Goal: Task Accomplishment & Management: Manage account settings

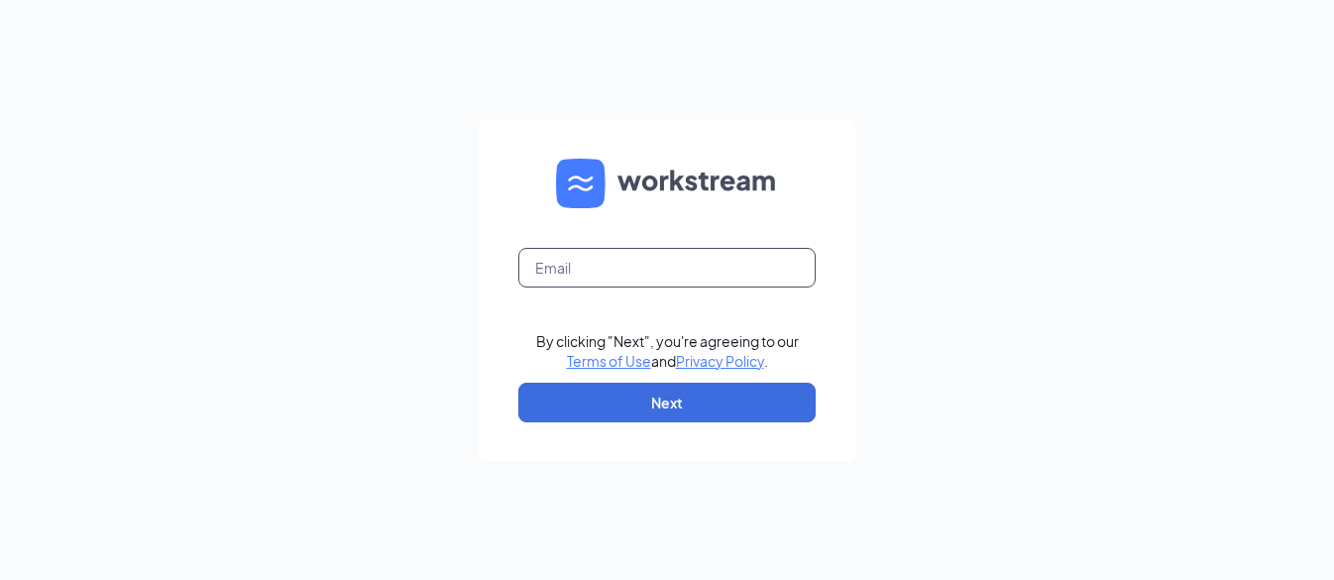
click at [713, 272] on input "text" at bounding box center [666, 268] width 297 height 40
type input "hr@cfafolsom.com"
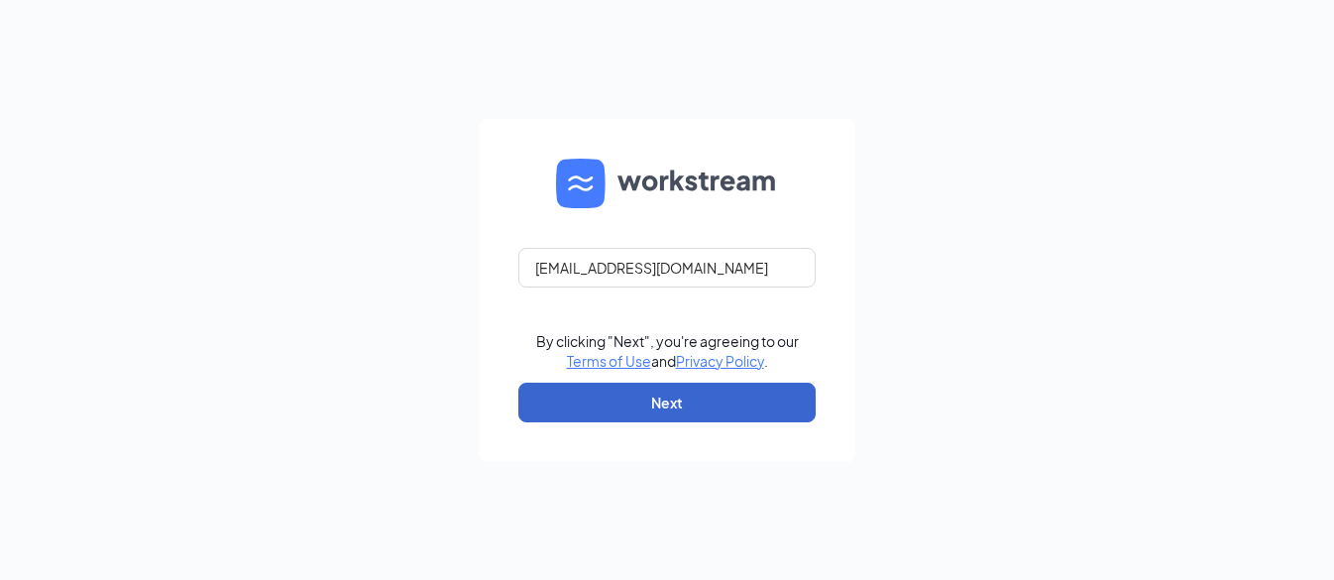
click at [702, 412] on button "Next" at bounding box center [666, 403] width 297 height 40
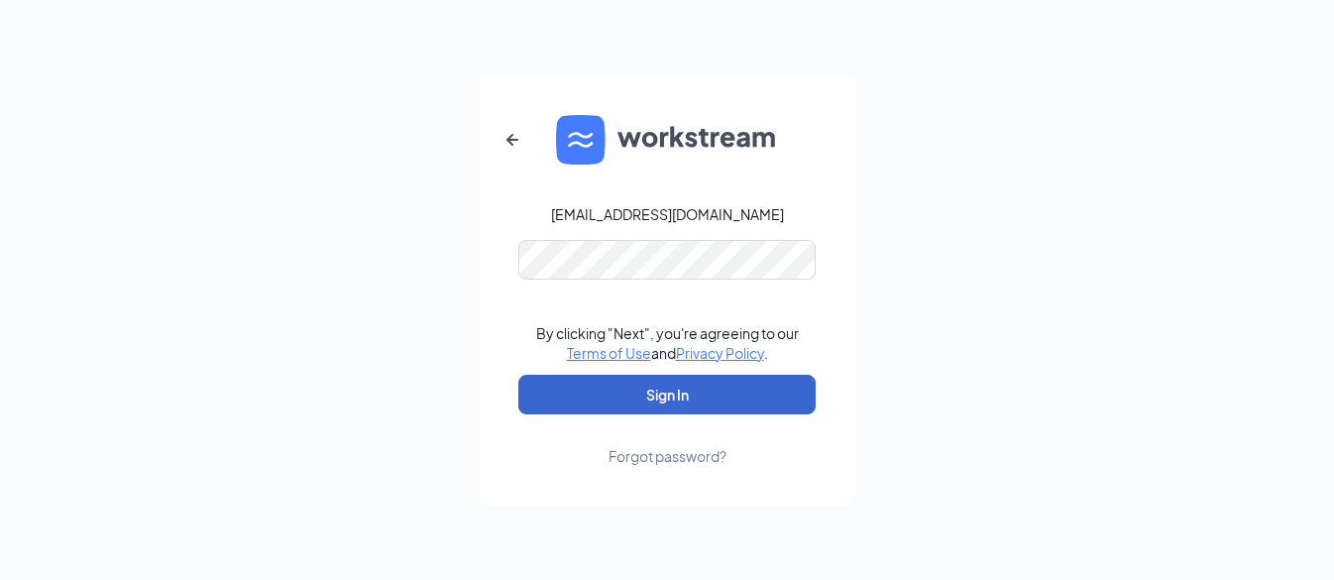
click at [667, 394] on button "Sign In" at bounding box center [666, 395] width 297 height 40
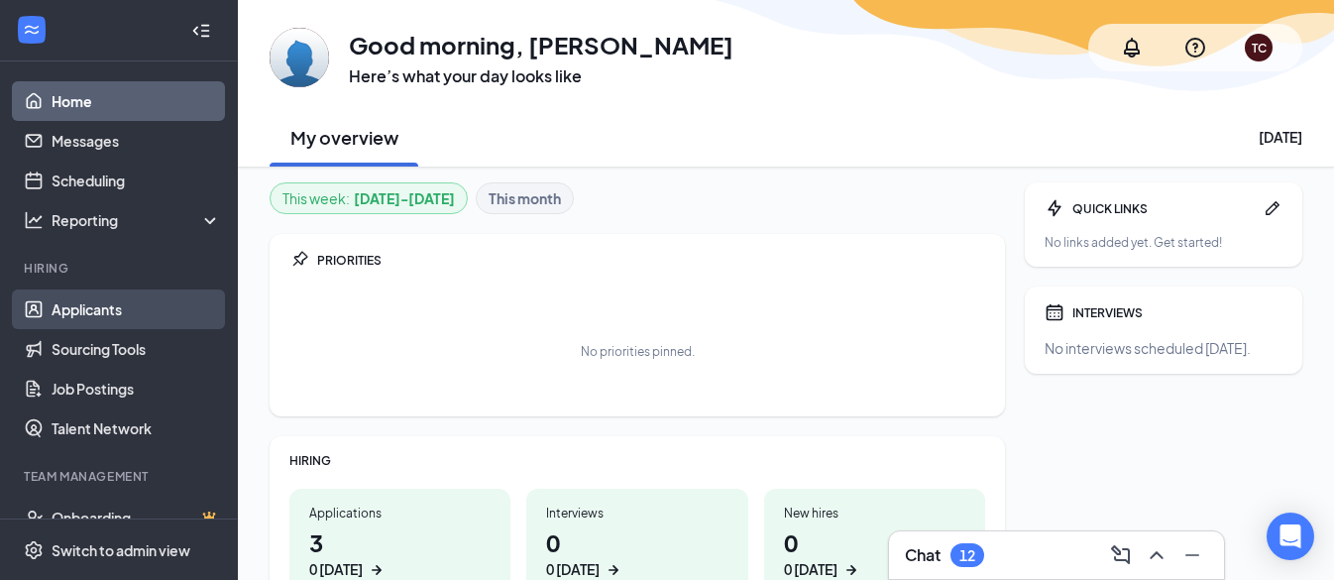
click at [82, 307] on link "Applicants" at bounding box center [137, 309] width 170 height 40
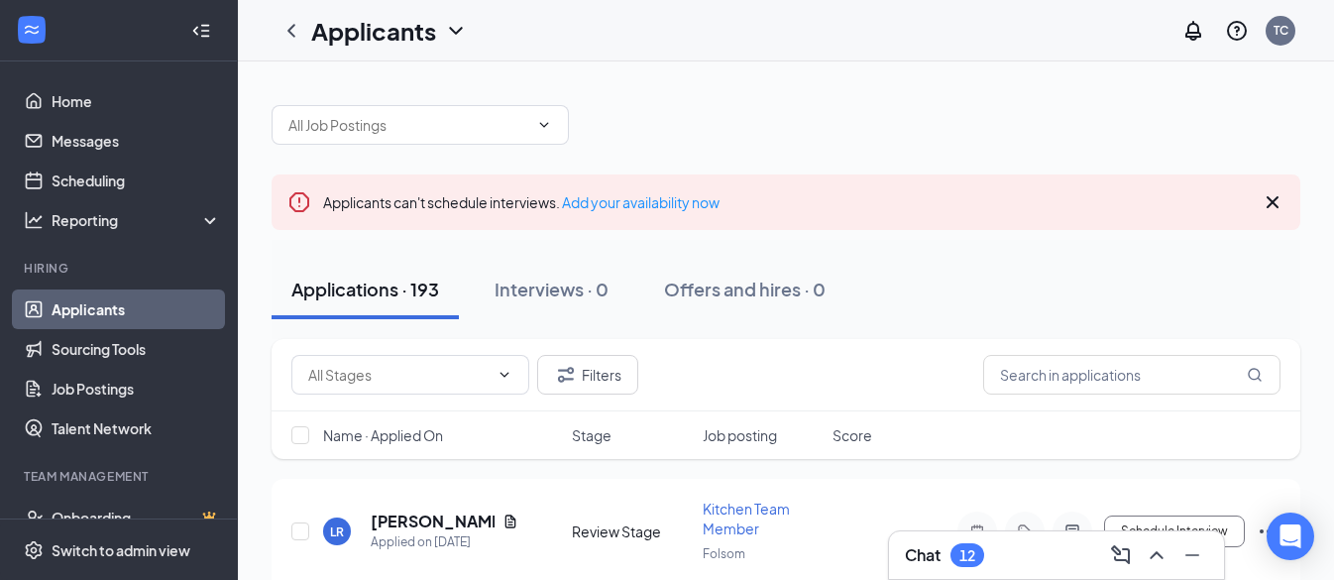
scroll to position [226, 0]
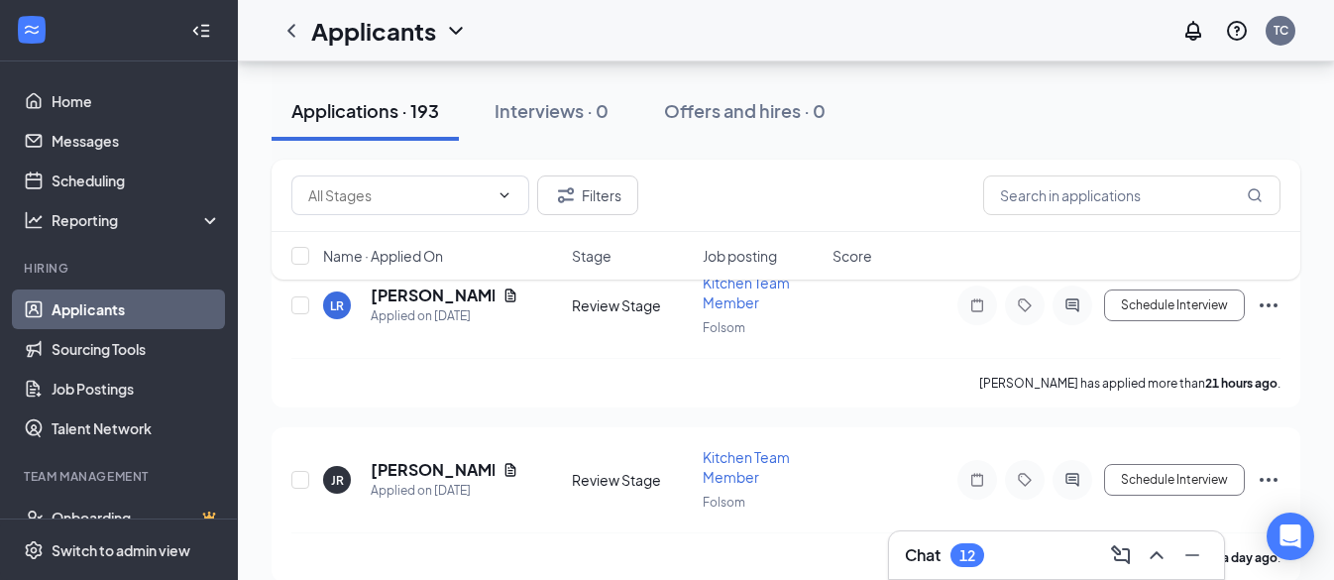
click at [500, 295] on div "Filters Name · Applied On Stage Job posting Score" at bounding box center [786, 230] width 1029 height 140
click at [492, 295] on div "Filters Name · Applied On Stage Job posting Score" at bounding box center [786, 230] width 1029 height 140
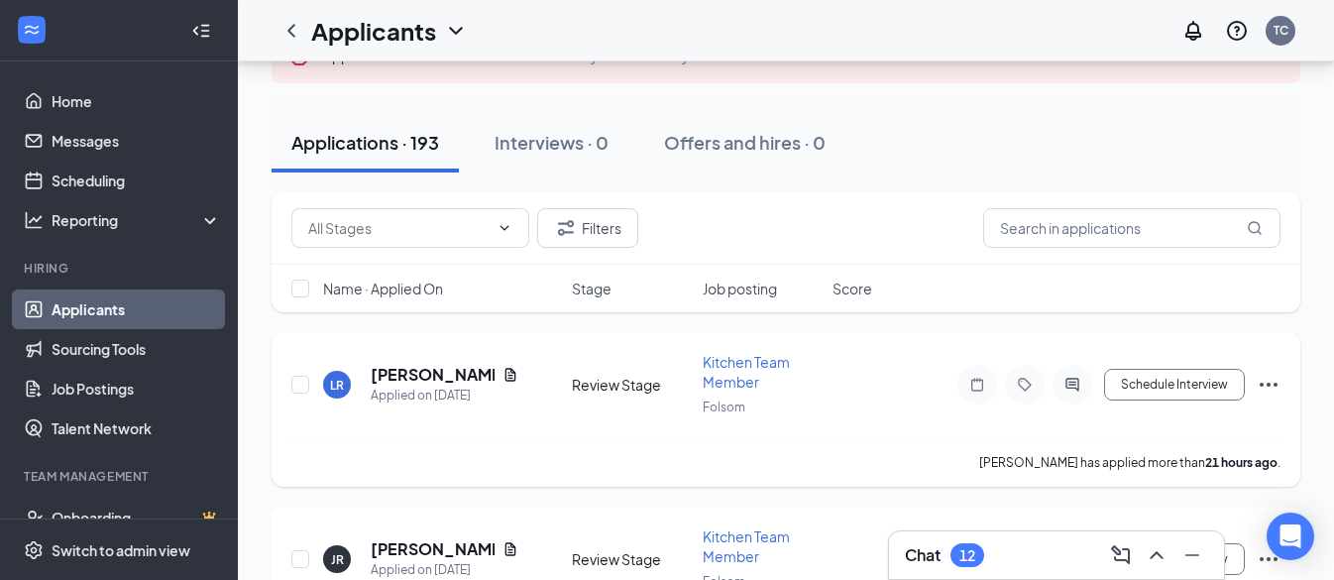
scroll to position [138, 0]
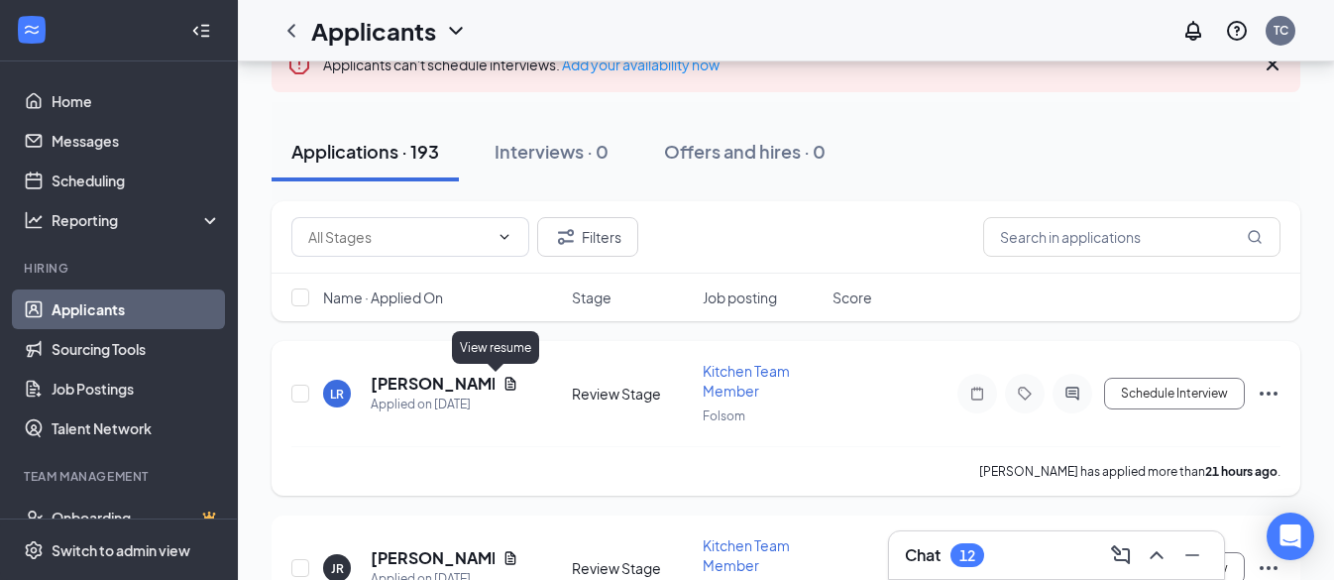
click at [503, 381] on icon "Document" at bounding box center [511, 384] width 16 height 16
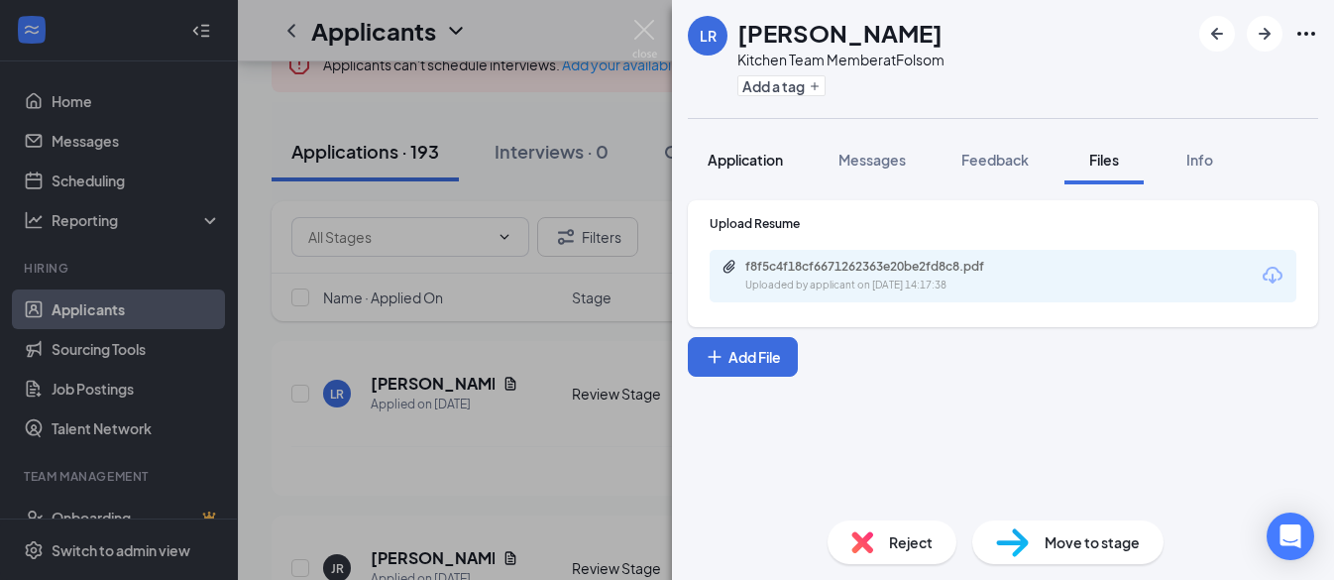
click at [725, 160] on span "Application" at bounding box center [745, 160] width 75 height 18
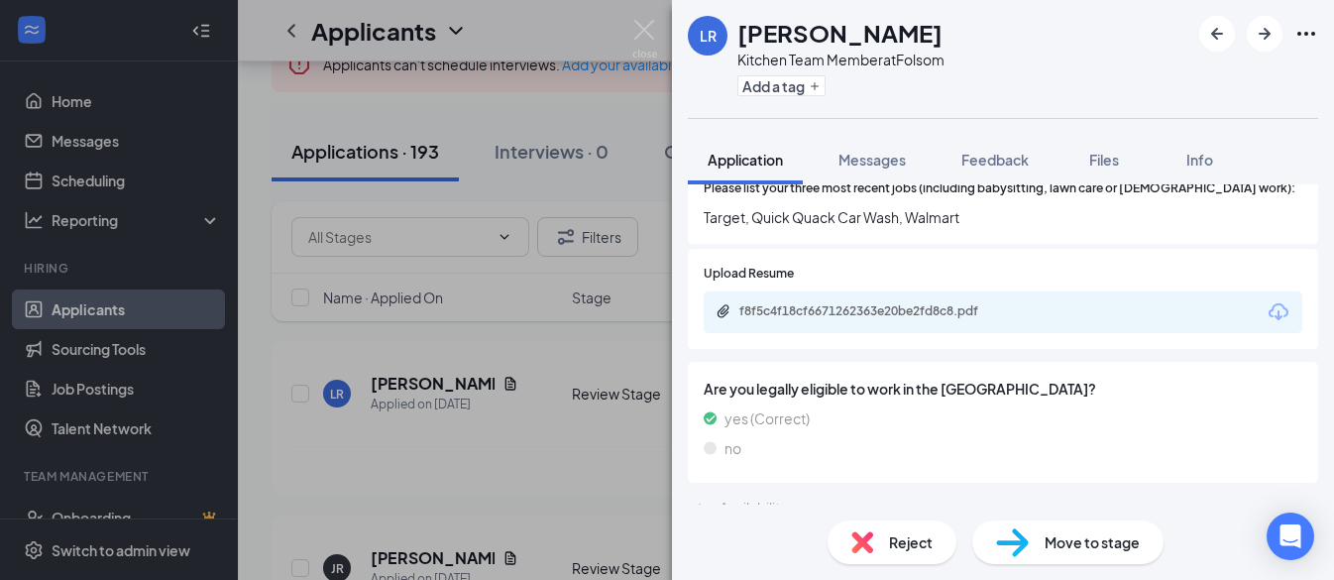
scroll to position [788, 0]
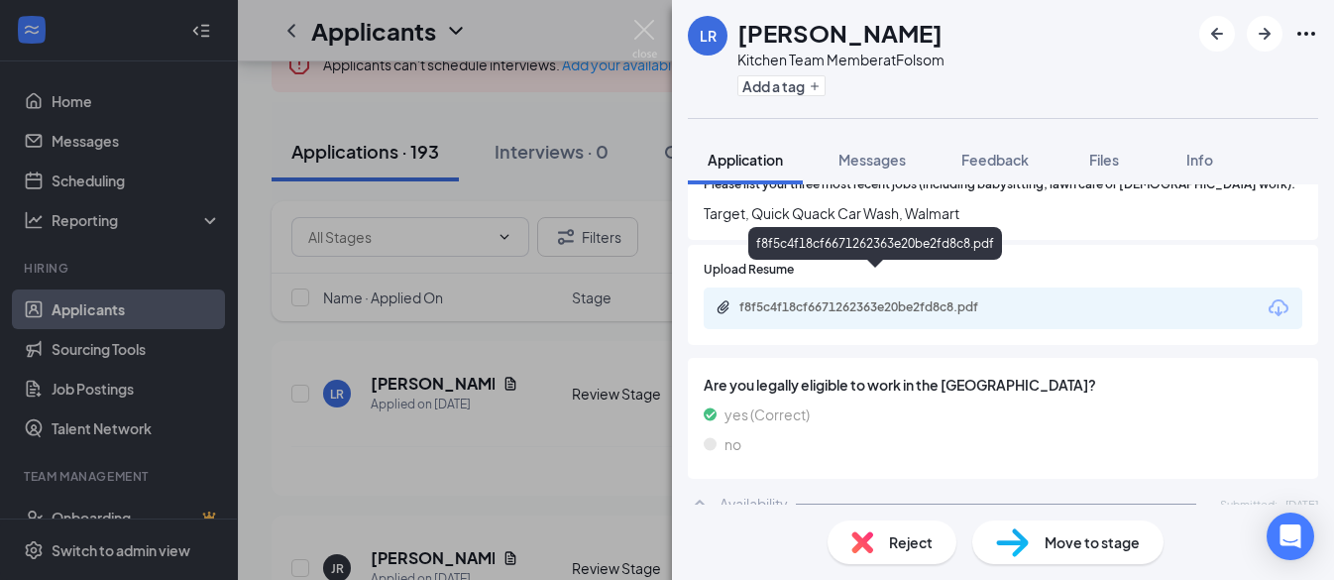
click at [909, 299] on div "f8f5c4f18cf6671262363e20be2fd8c8.pdf" at bounding box center [879, 307] width 278 height 16
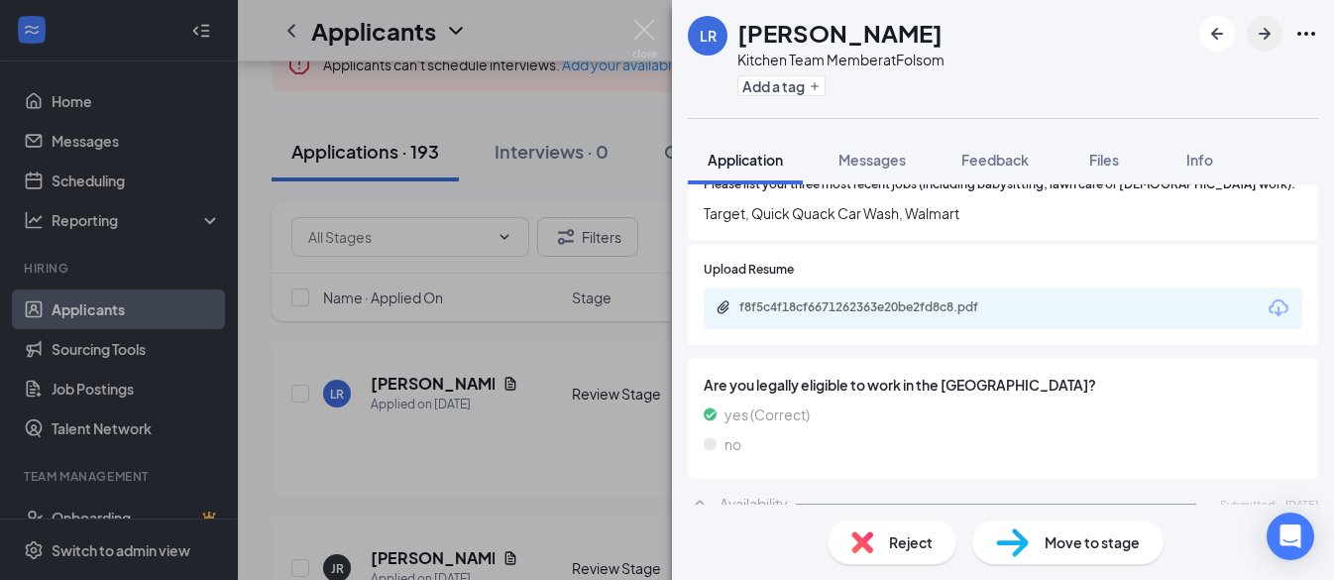
click at [1259, 33] on icon "ArrowRight" at bounding box center [1265, 34] width 24 height 24
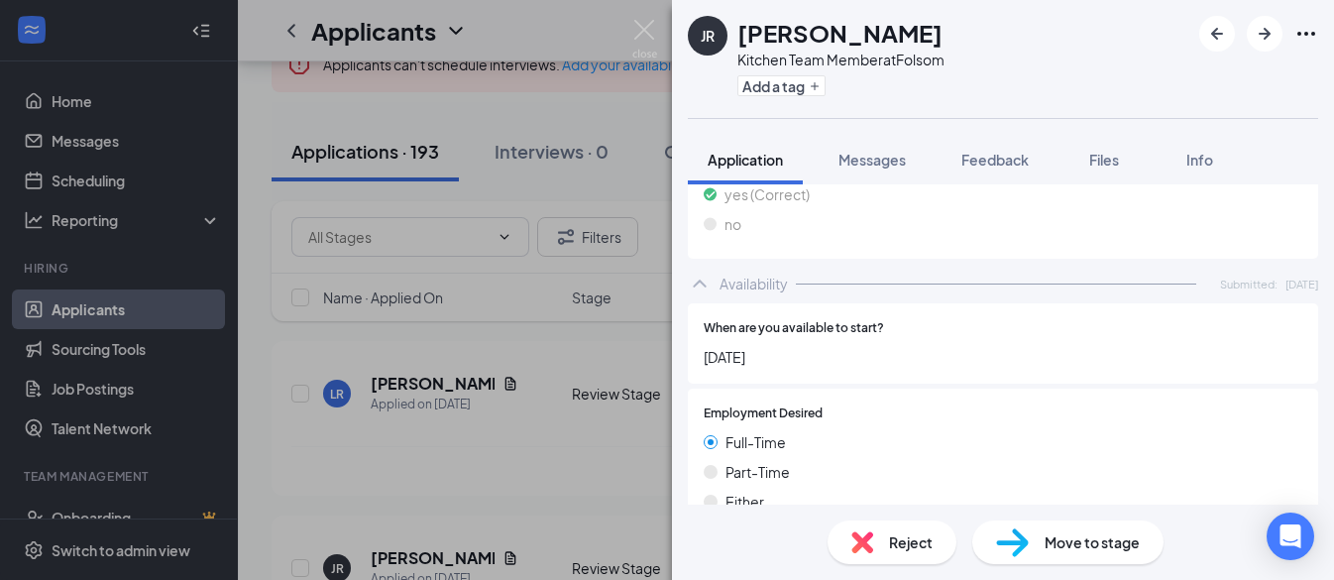
scroll to position [1080, 0]
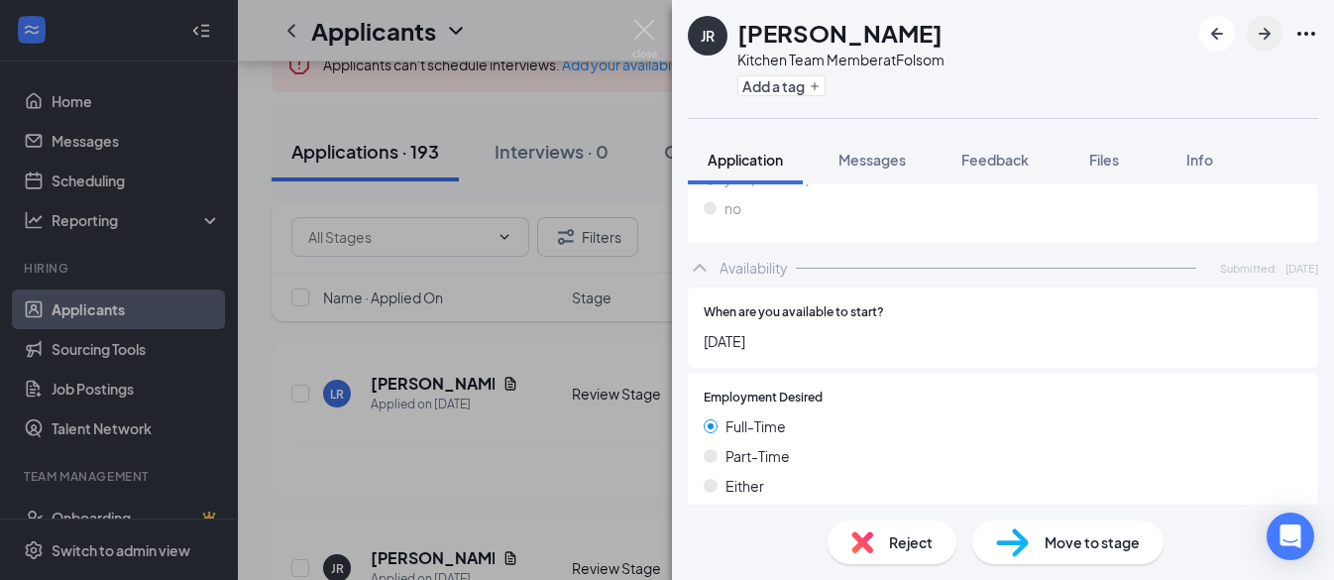
click at [1262, 38] on icon "ArrowRight" at bounding box center [1265, 34] width 24 height 24
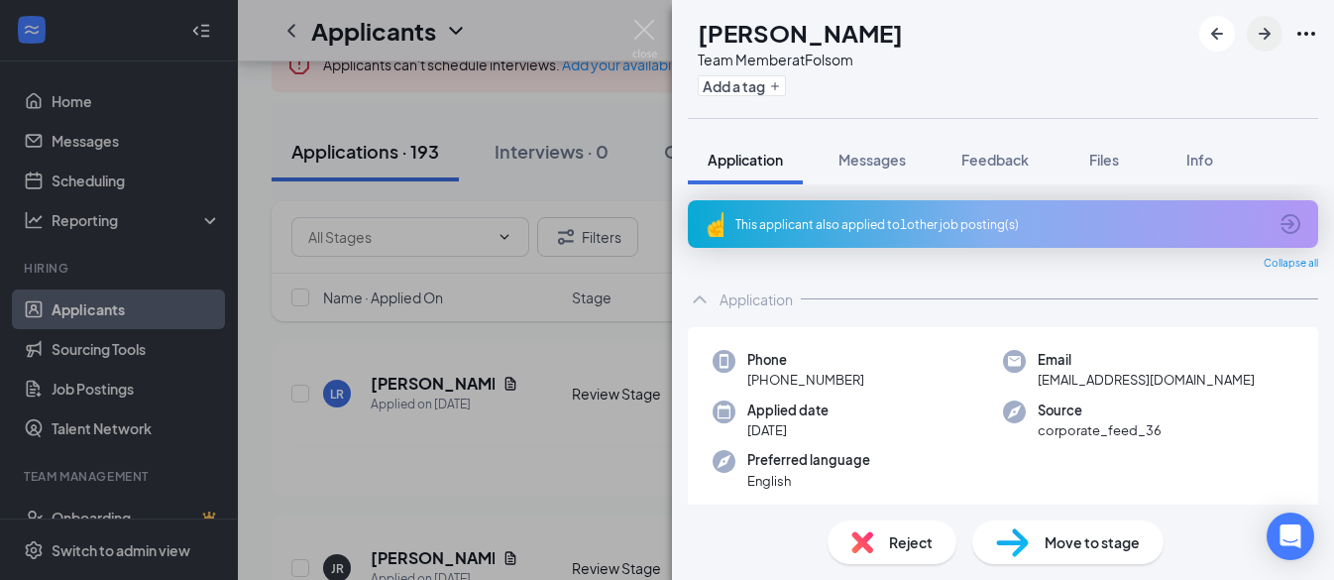
click at [1262, 38] on icon "ArrowRight" at bounding box center [1265, 34] width 24 height 24
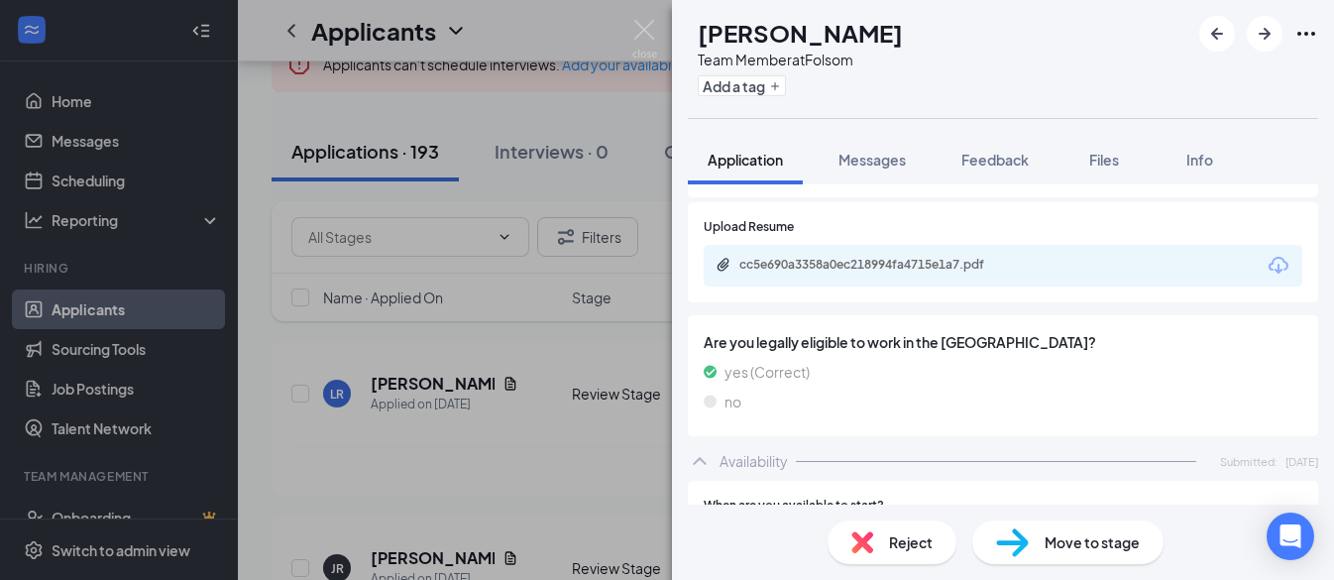
scroll to position [1132, 0]
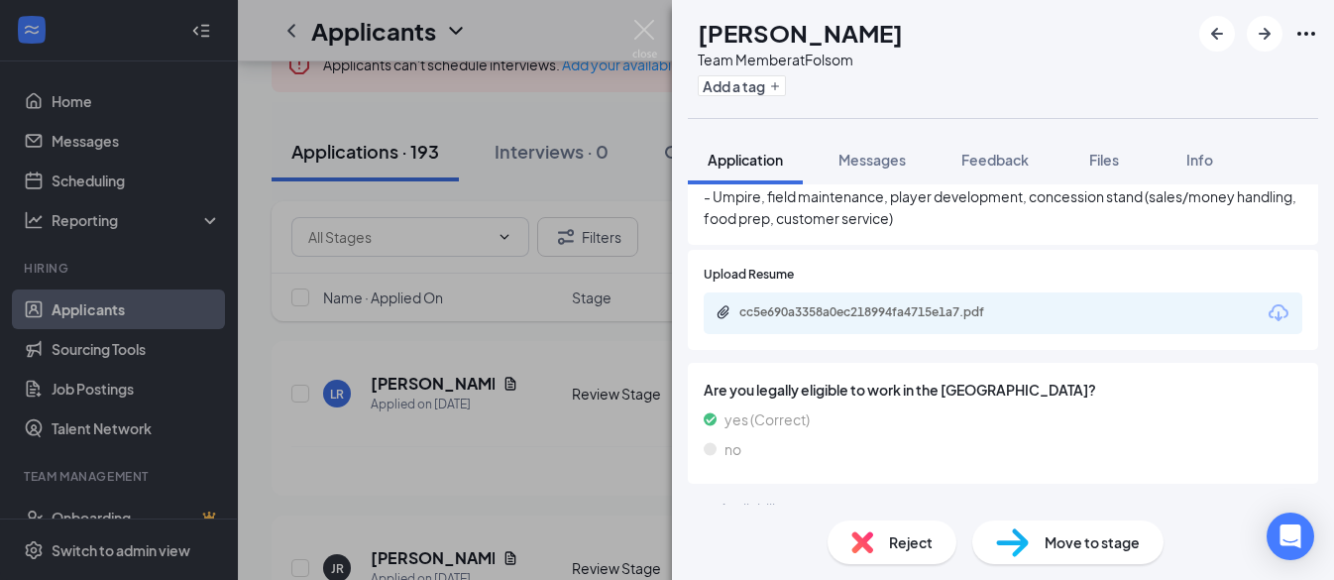
click at [757, 304] on div "cc5e690a3358a0ec218994fa4715e1a7.pdf" at bounding box center [879, 312] width 278 height 16
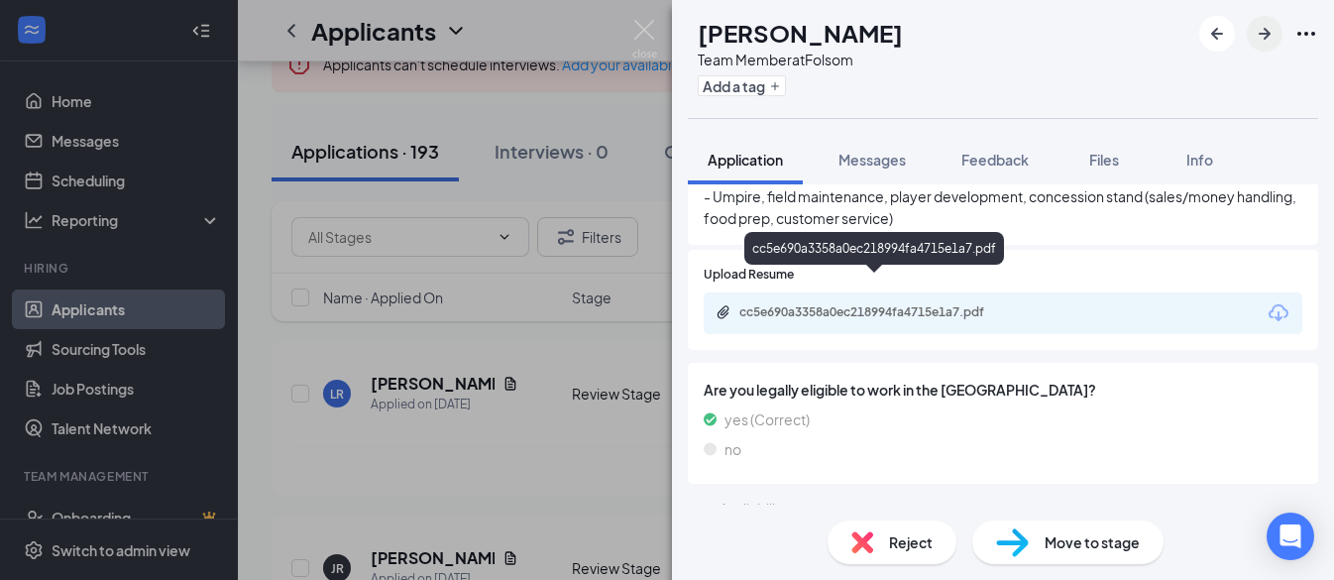
click at [1261, 37] on icon "ArrowRight" at bounding box center [1265, 34] width 24 height 24
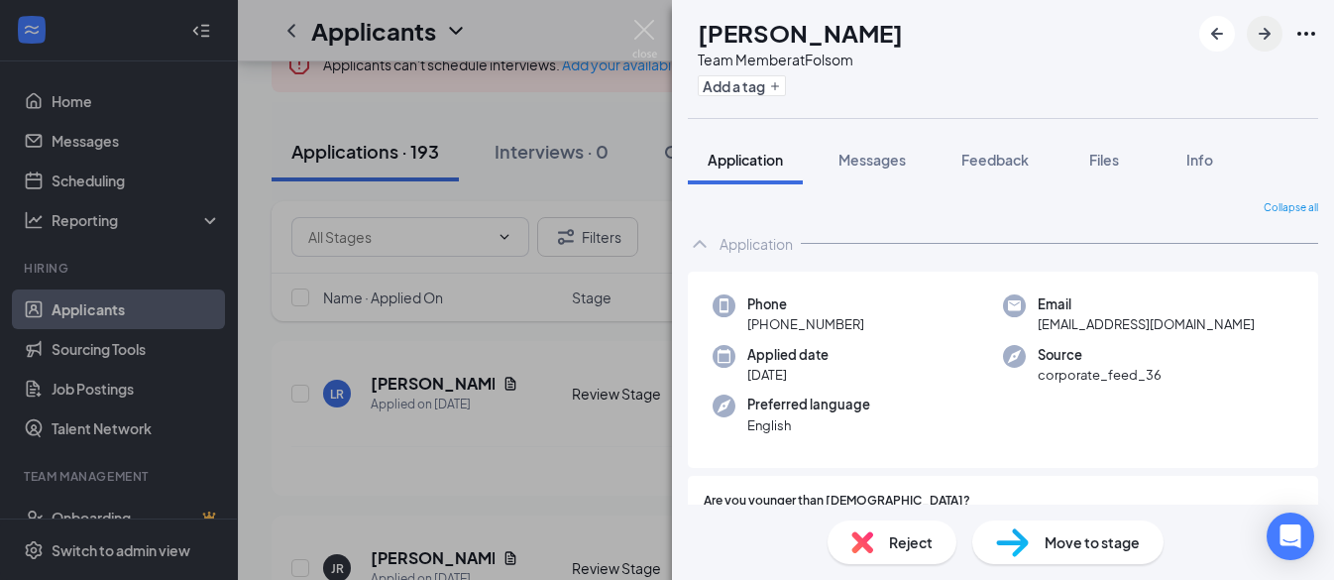
click at [1263, 32] on icon "ArrowRight" at bounding box center [1265, 34] width 24 height 24
click at [1263, 39] on icon "ArrowRight" at bounding box center [1265, 34] width 24 height 24
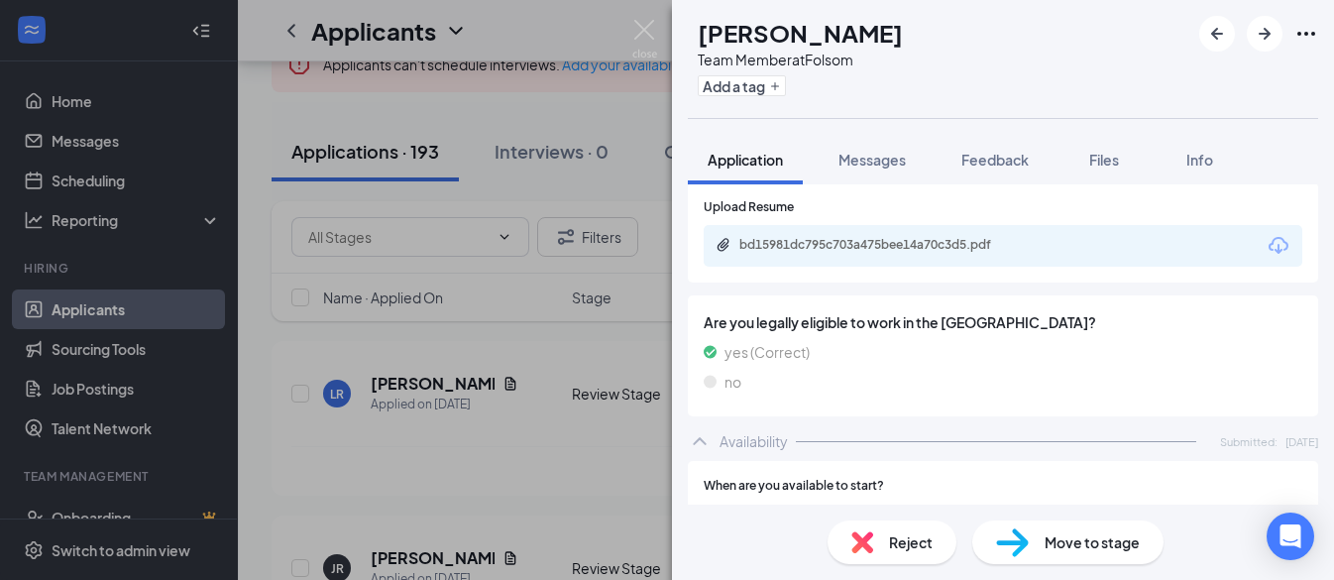
scroll to position [1013, 0]
click at [792, 239] on div "bd15981dc795c703a475bee14a70c3d5.pdf" at bounding box center [879, 247] width 278 height 16
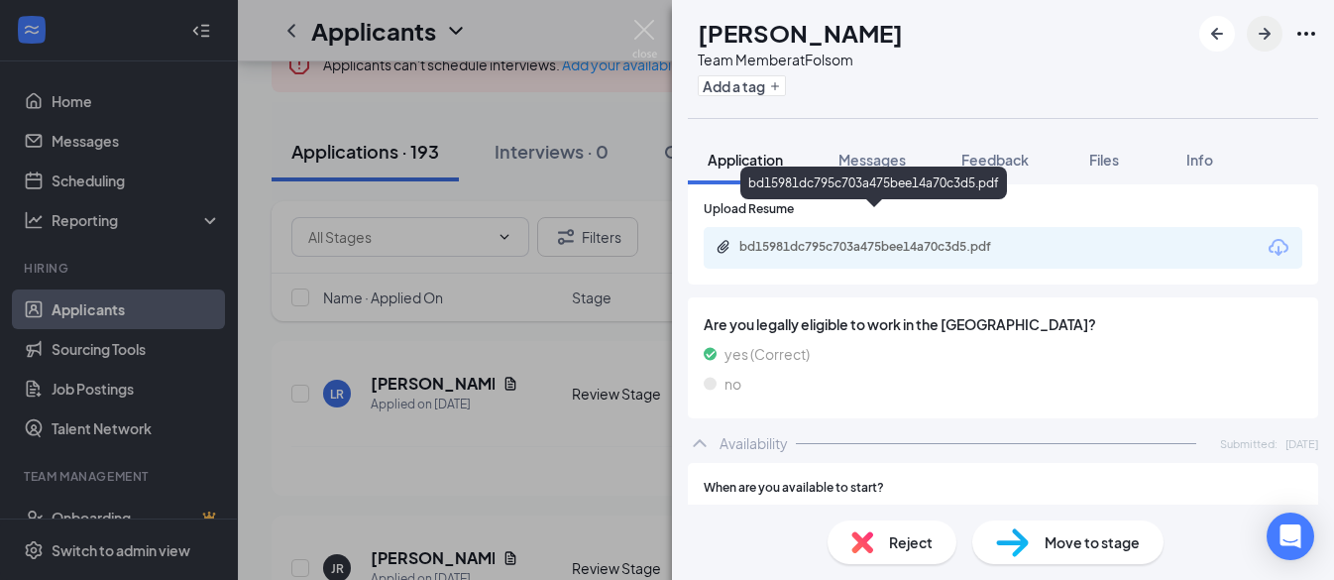
click at [1264, 33] on icon "ArrowRight" at bounding box center [1265, 34] width 12 height 12
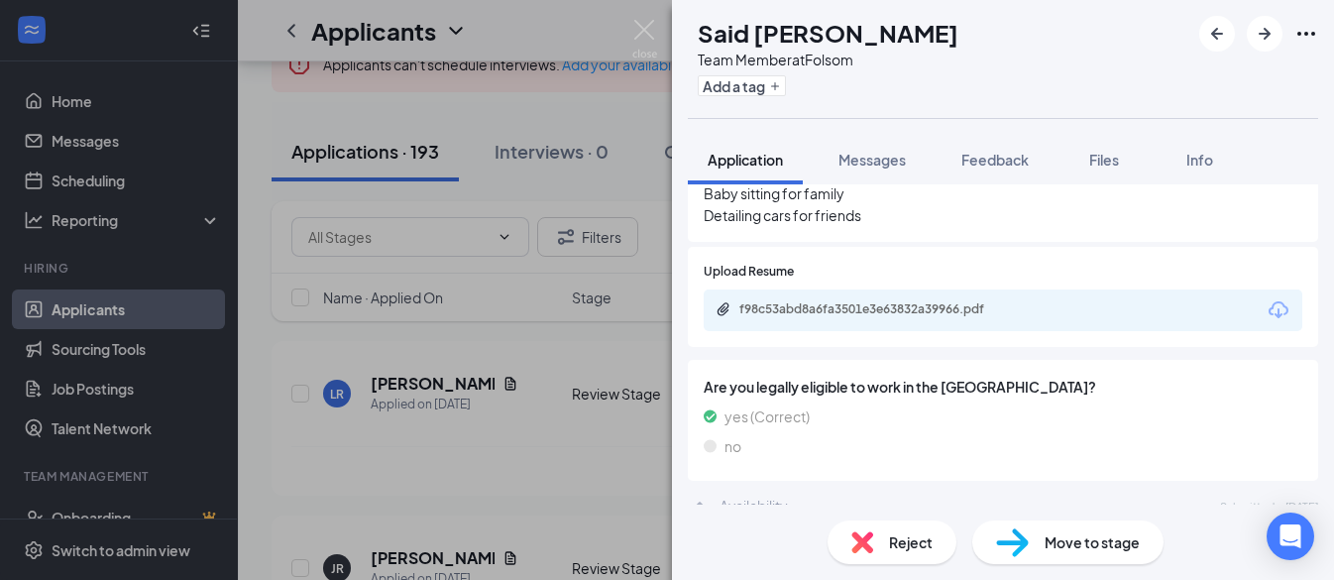
scroll to position [809, 0]
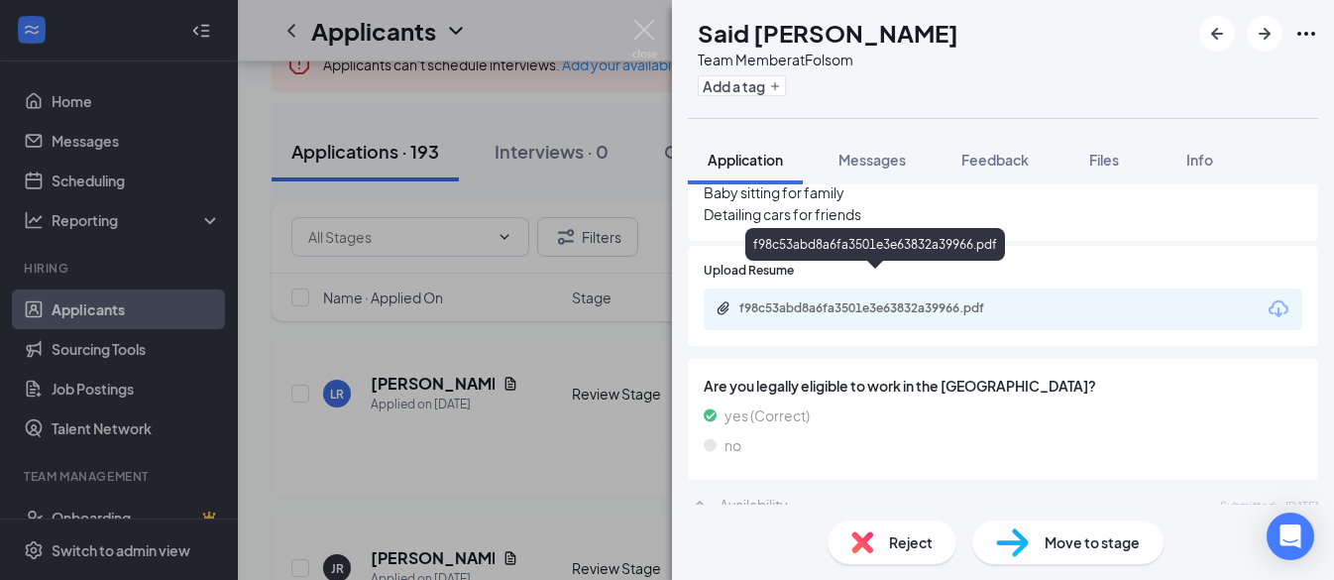
click at [765, 300] on div "f98c53abd8a6fa3501e3e63832a39966.pdf" at bounding box center [879, 308] width 278 height 16
click at [1266, 35] on icon "ArrowRight" at bounding box center [1265, 34] width 12 height 12
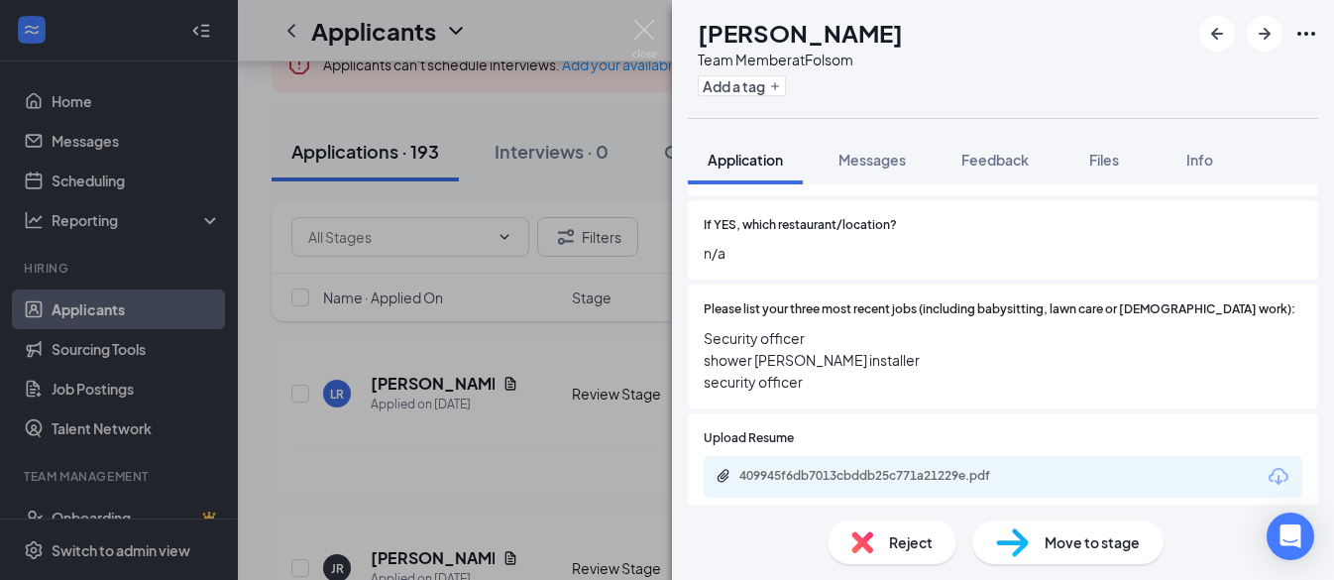
scroll to position [654, 0]
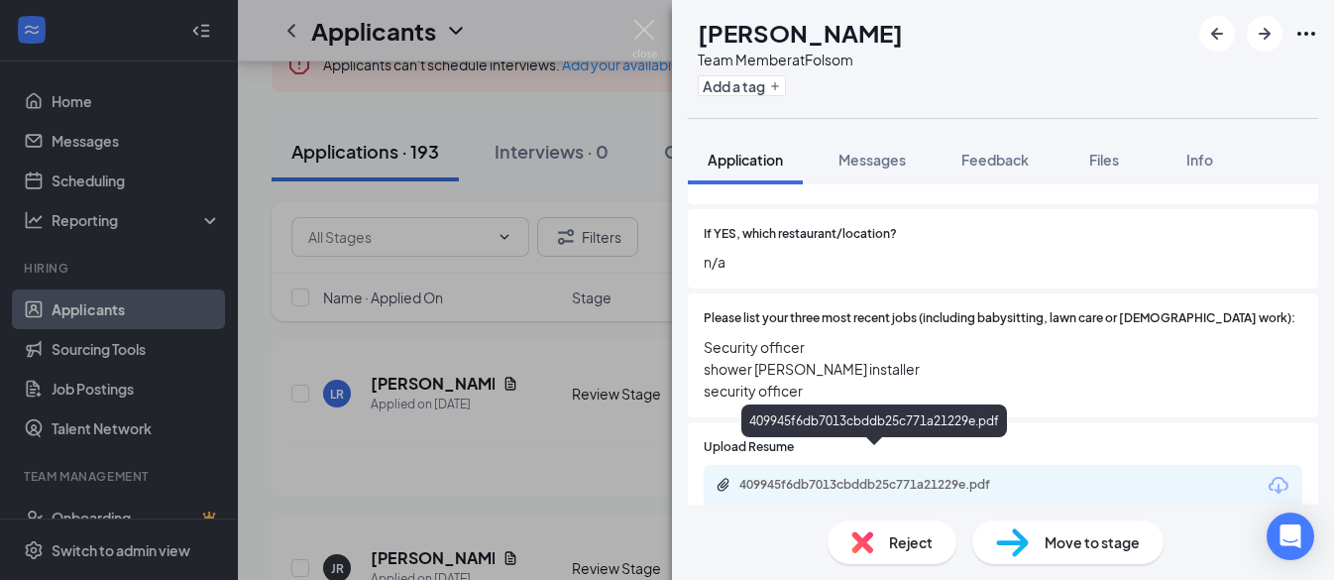
click at [847, 477] on div "409945f6db7013cbddb25c771a21229e.pdf" at bounding box center [879, 485] width 278 height 16
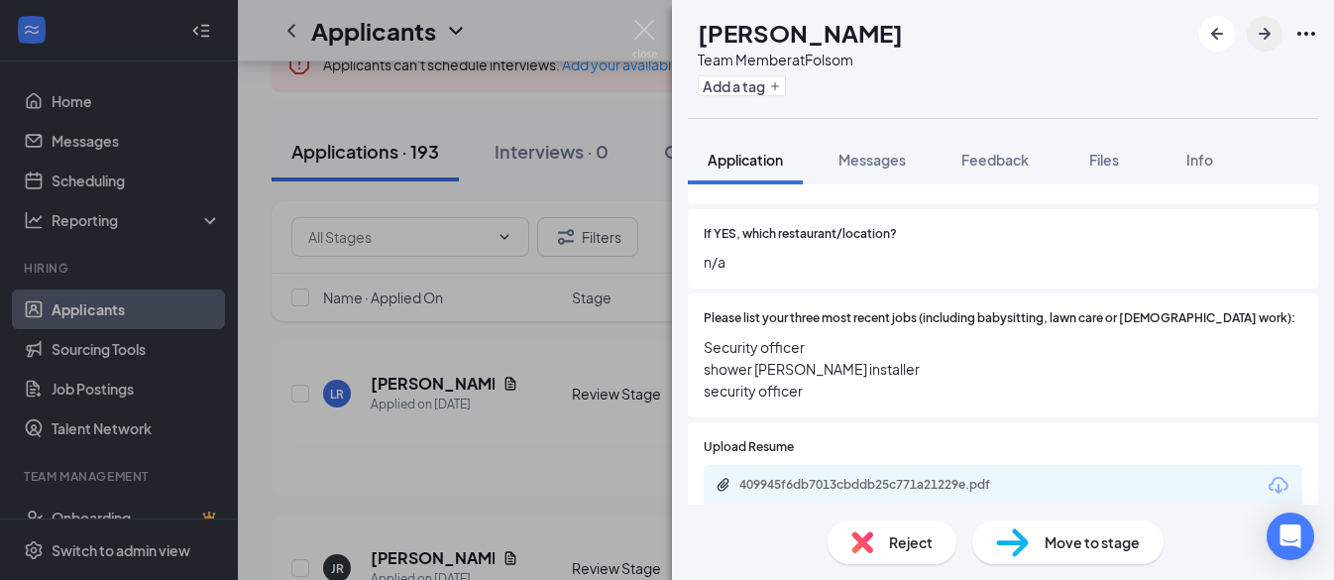
click at [1265, 37] on icon "ArrowRight" at bounding box center [1265, 34] width 24 height 24
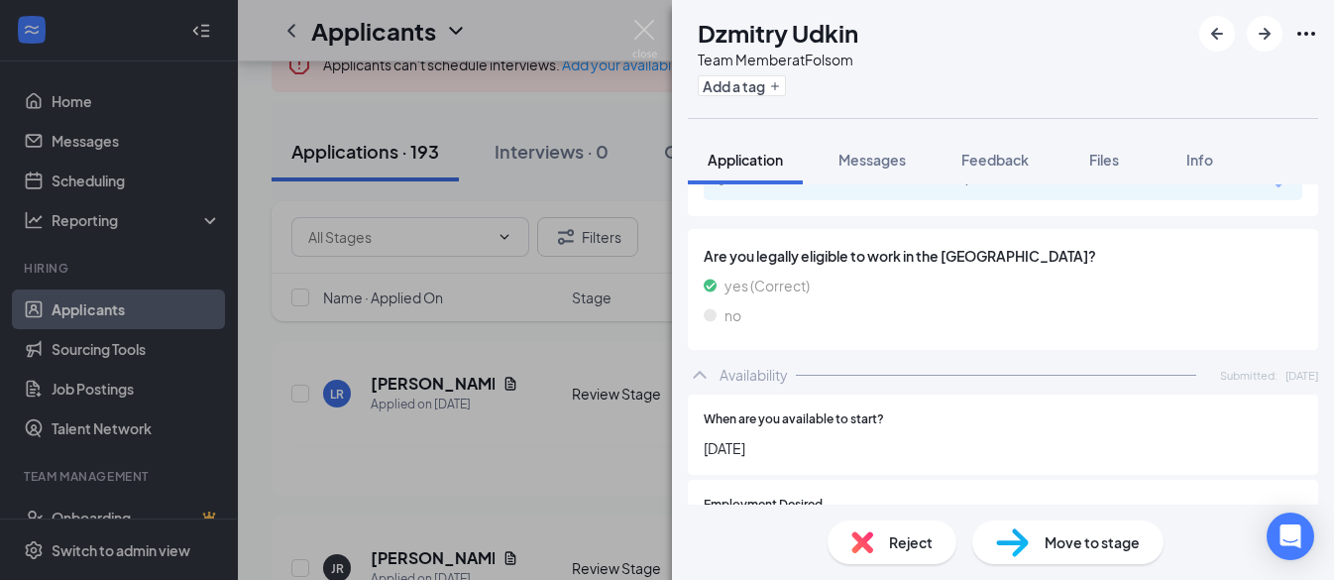
scroll to position [799, 0]
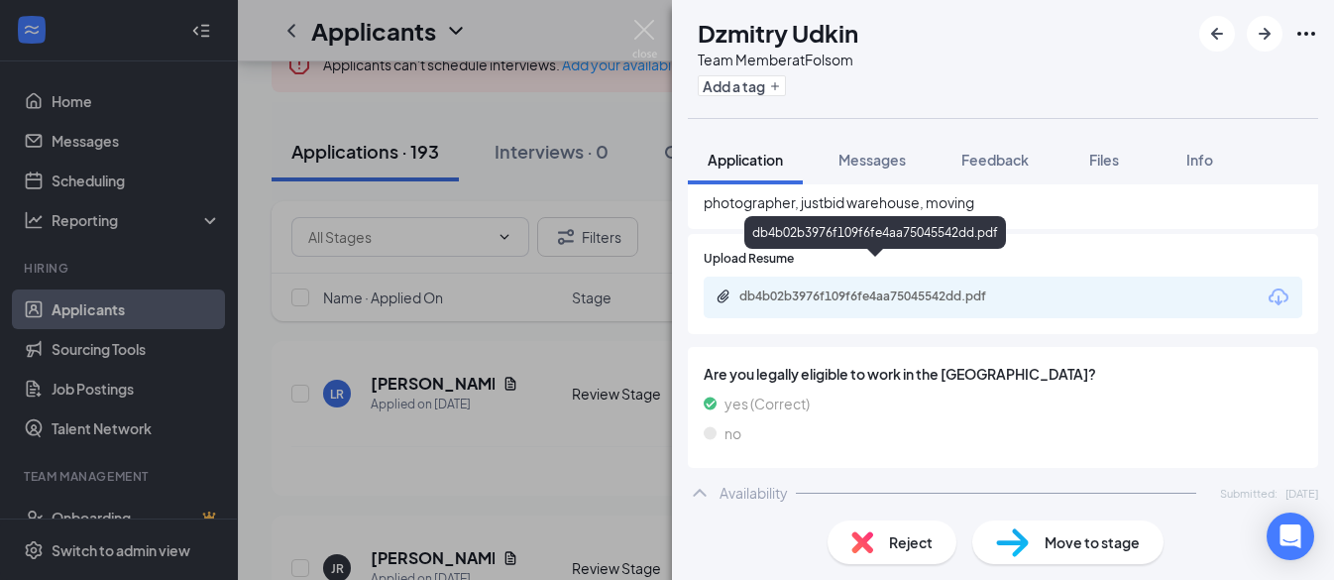
click at [816, 288] on div "db4b02b3976f109f6fe4aa75045542dd.pdf" at bounding box center [879, 296] width 278 height 16
click at [1265, 37] on icon "ArrowRight" at bounding box center [1265, 34] width 24 height 24
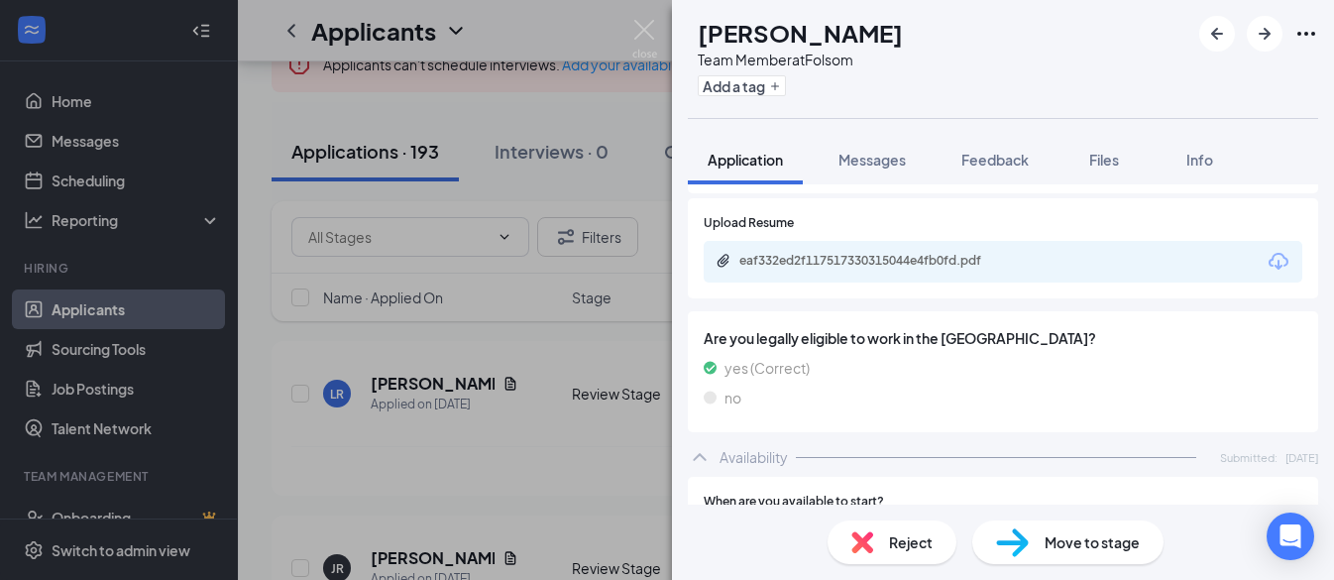
scroll to position [837, 0]
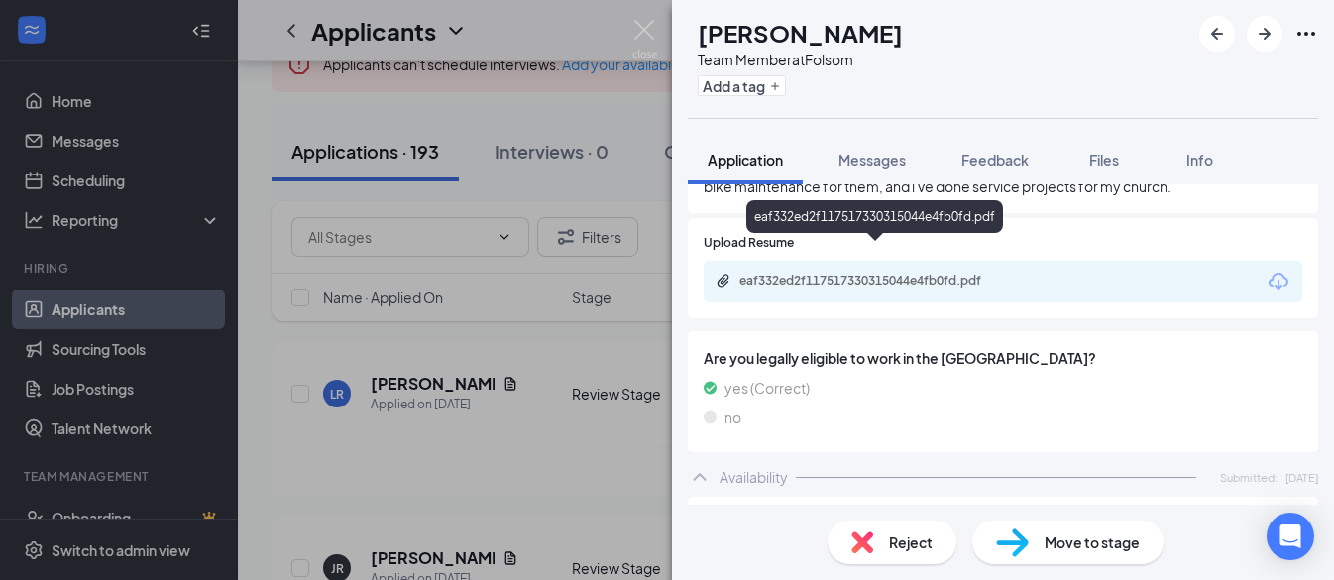
click at [792, 273] on div "eaf332ed2f117517330315044e4fb0fd.pdf" at bounding box center [879, 281] width 278 height 16
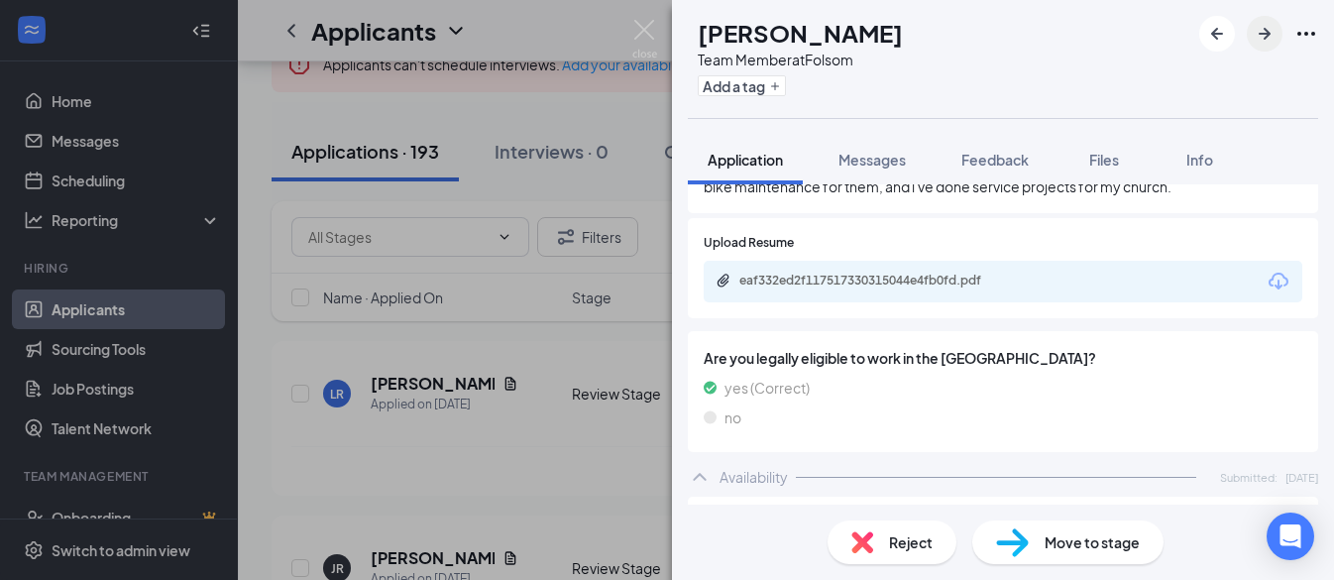
scroll to position [0, 0]
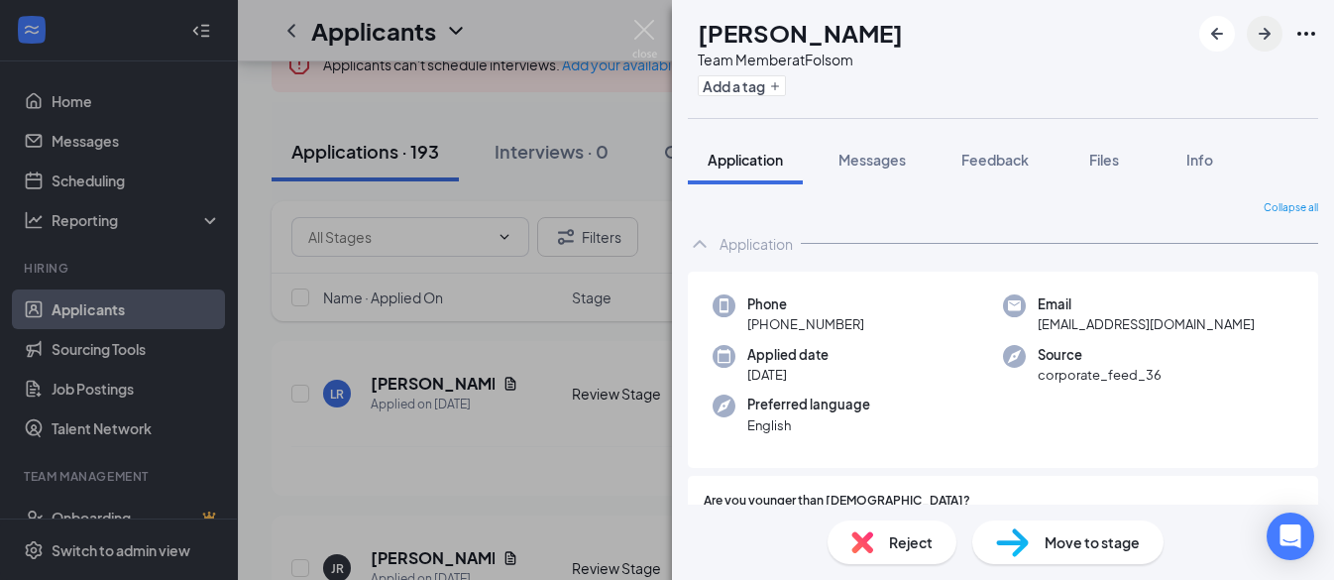
click at [1263, 34] on icon "ArrowRight" at bounding box center [1265, 34] width 12 height 12
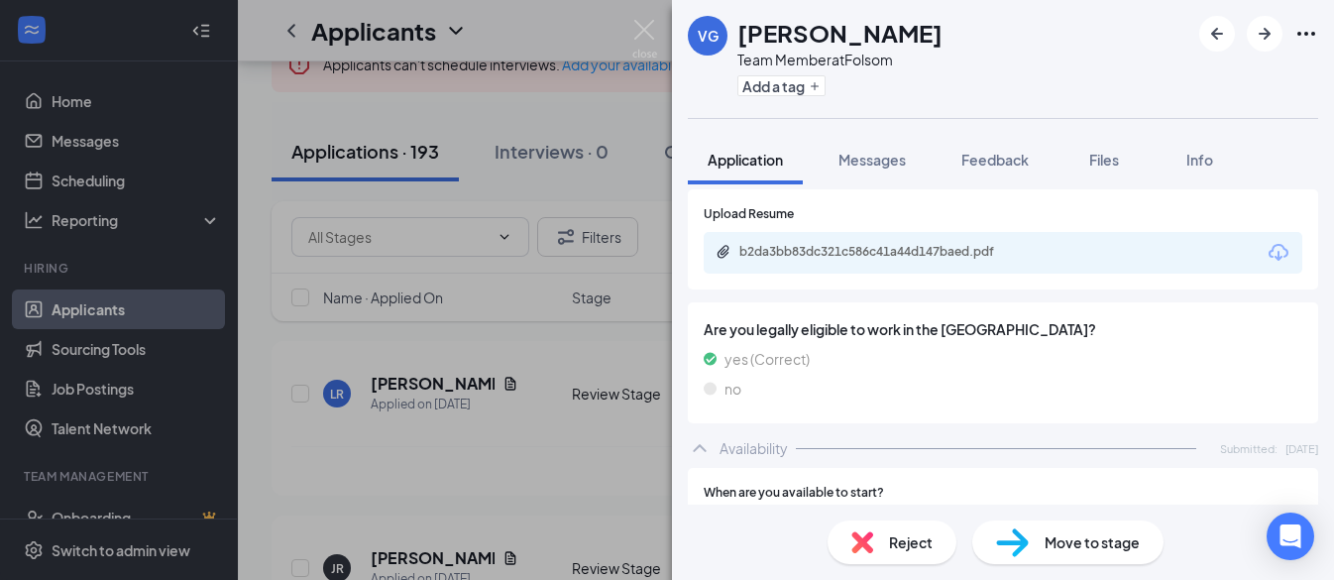
scroll to position [843, 0]
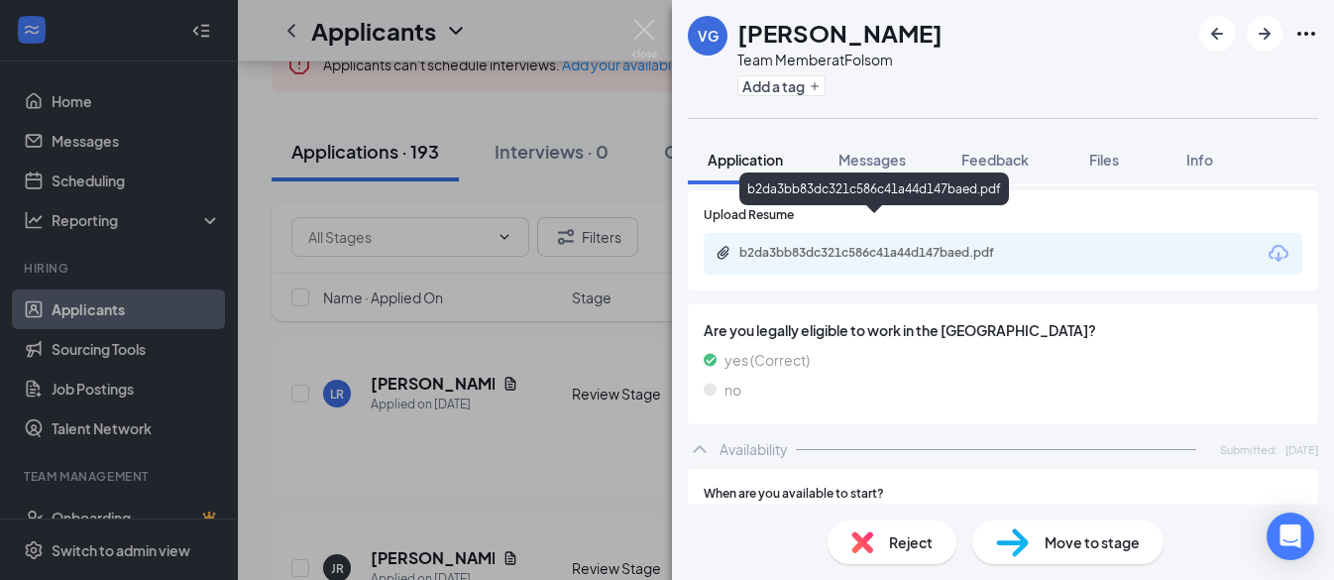
click at [767, 245] on div "b2da3bb83dc321c586c41a44d147baed.pdf" at bounding box center [879, 253] width 278 height 16
click at [1256, 38] on icon "ArrowRight" at bounding box center [1265, 34] width 24 height 24
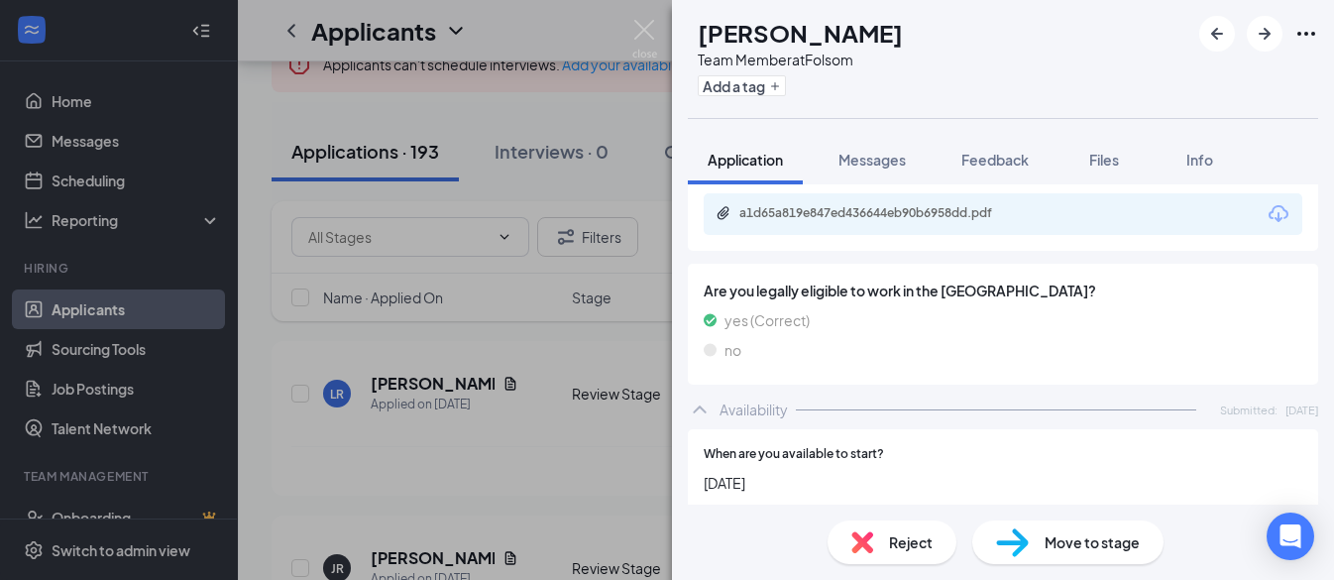
scroll to position [903, 0]
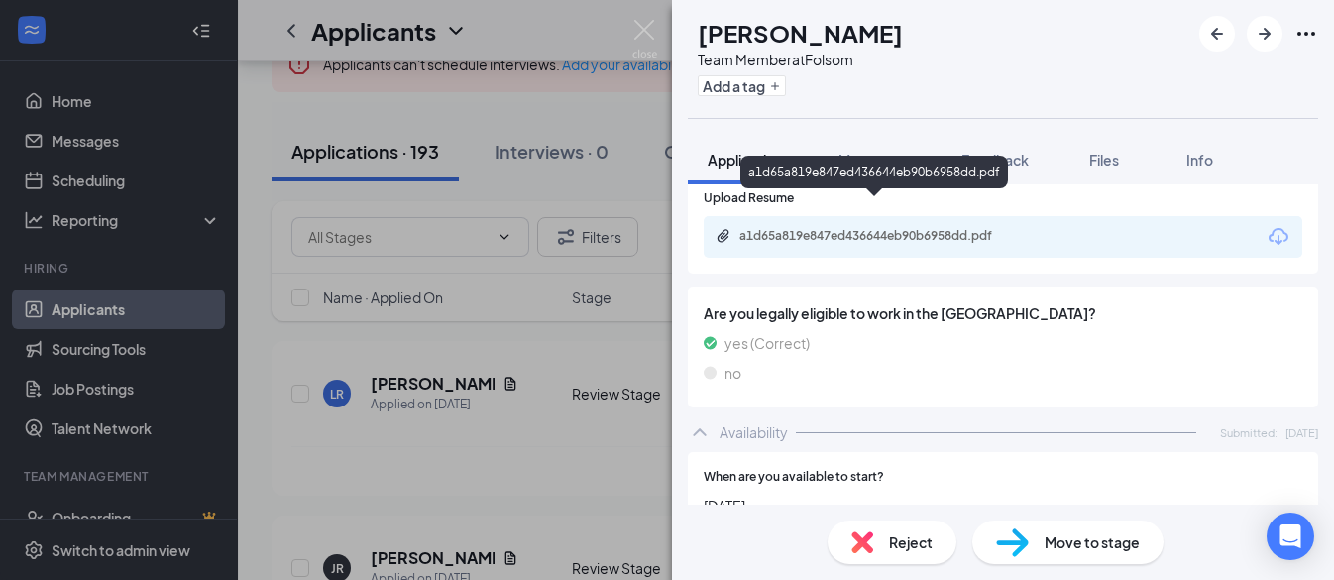
click at [771, 228] on div "a1d65a819e847ed436644eb90b6958dd.pdf" at bounding box center [879, 236] width 278 height 16
click at [1263, 31] on icon "ArrowRight" at bounding box center [1265, 34] width 24 height 24
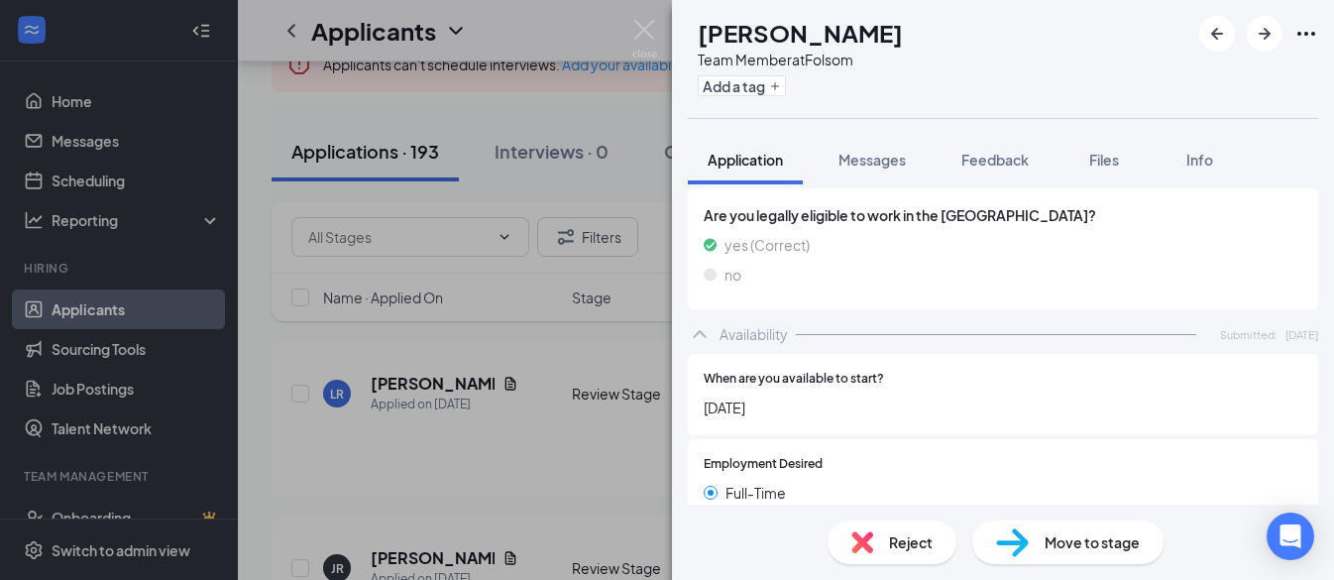
scroll to position [782, 0]
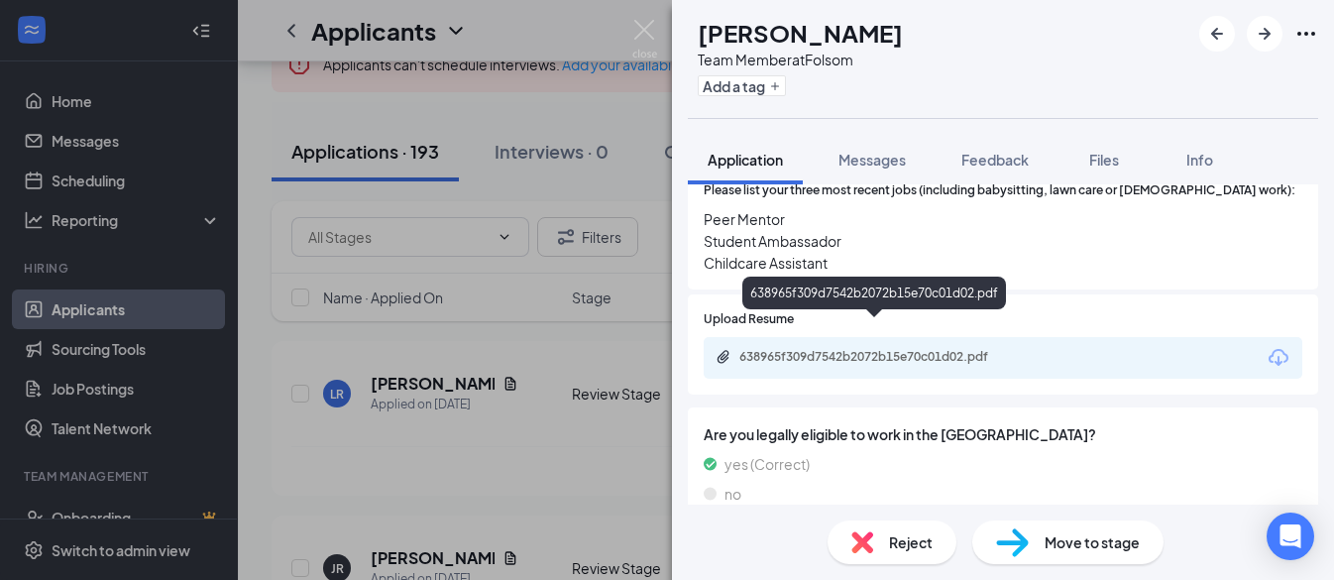
click at [862, 349] on div "638965f309d7542b2072b15e70c01d02.pdf" at bounding box center [879, 357] width 278 height 16
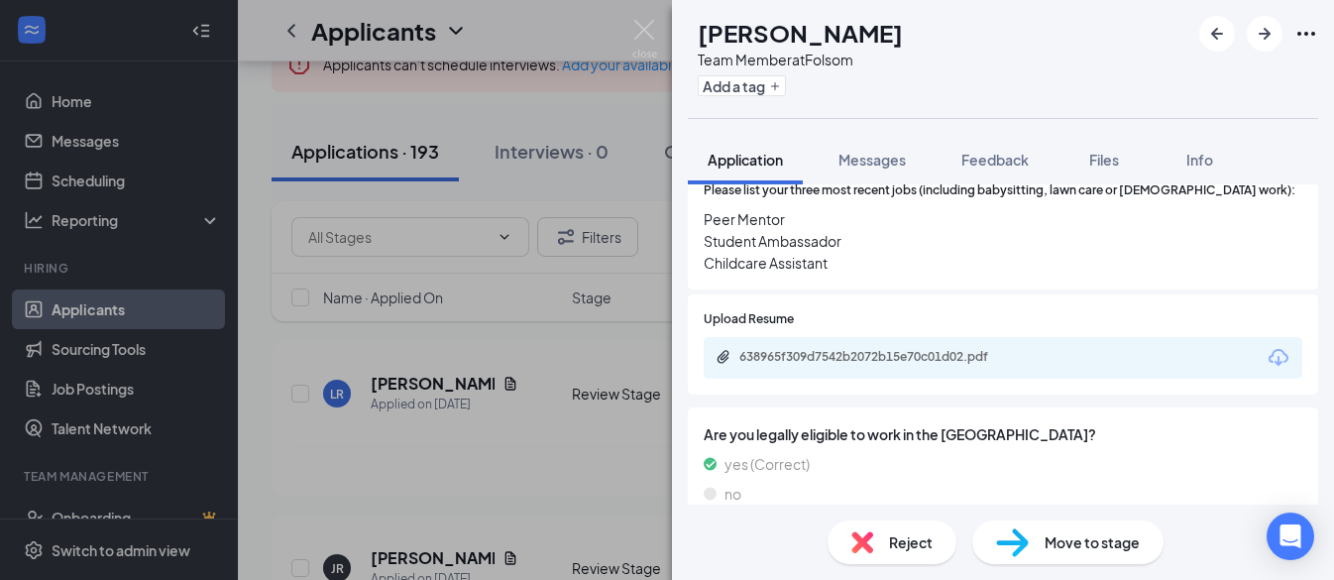
click at [1103, 310] on div "Upload Resume 638965f309d7542b2072b15e70c01d02.pdf" at bounding box center [1003, 344] width 599 height 68
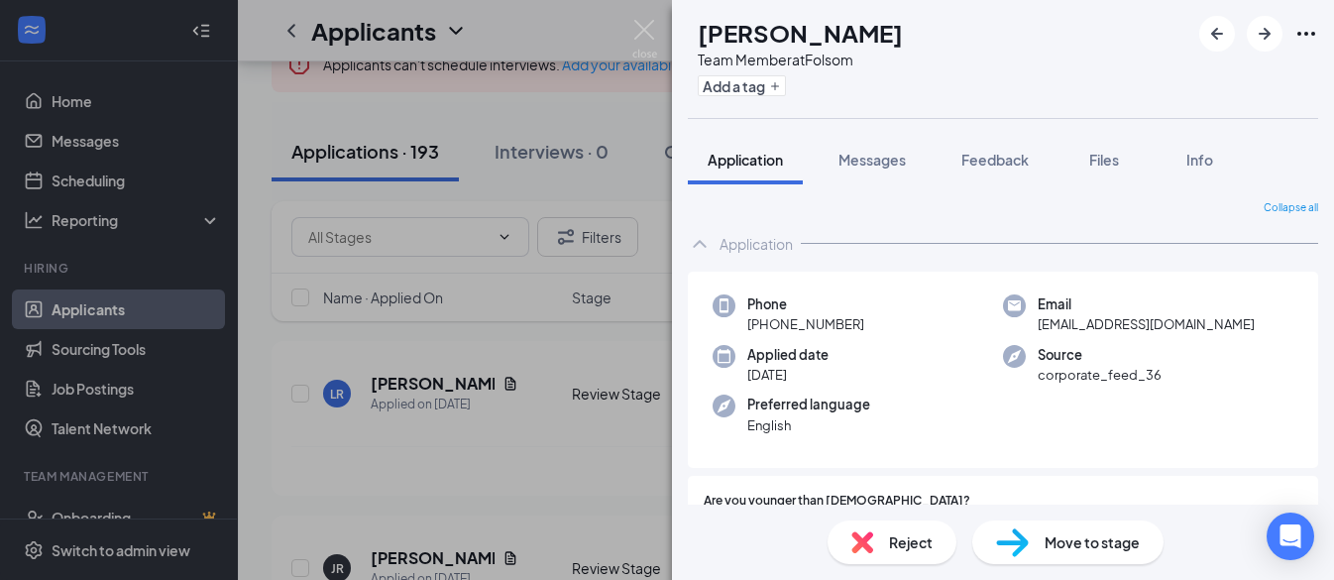
scroll to position [0, 0]
click at [1259, 38] on icon "ArrowRight" at bounding box center [1265, 34] width 24 height 24
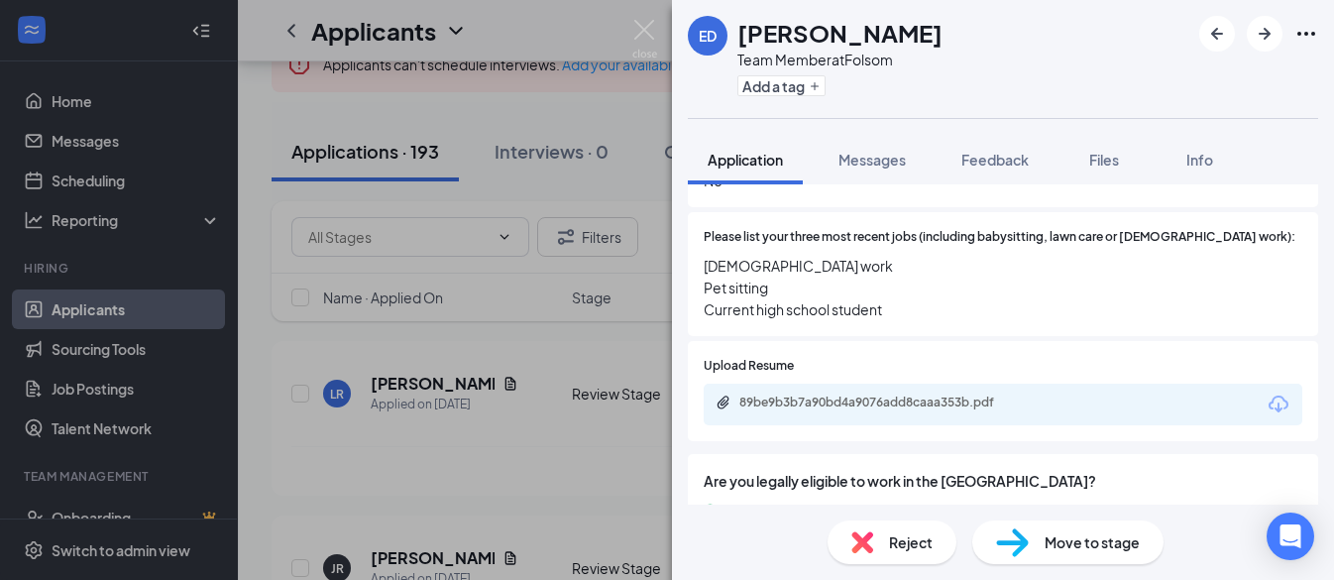
scroll to position [757, 0]
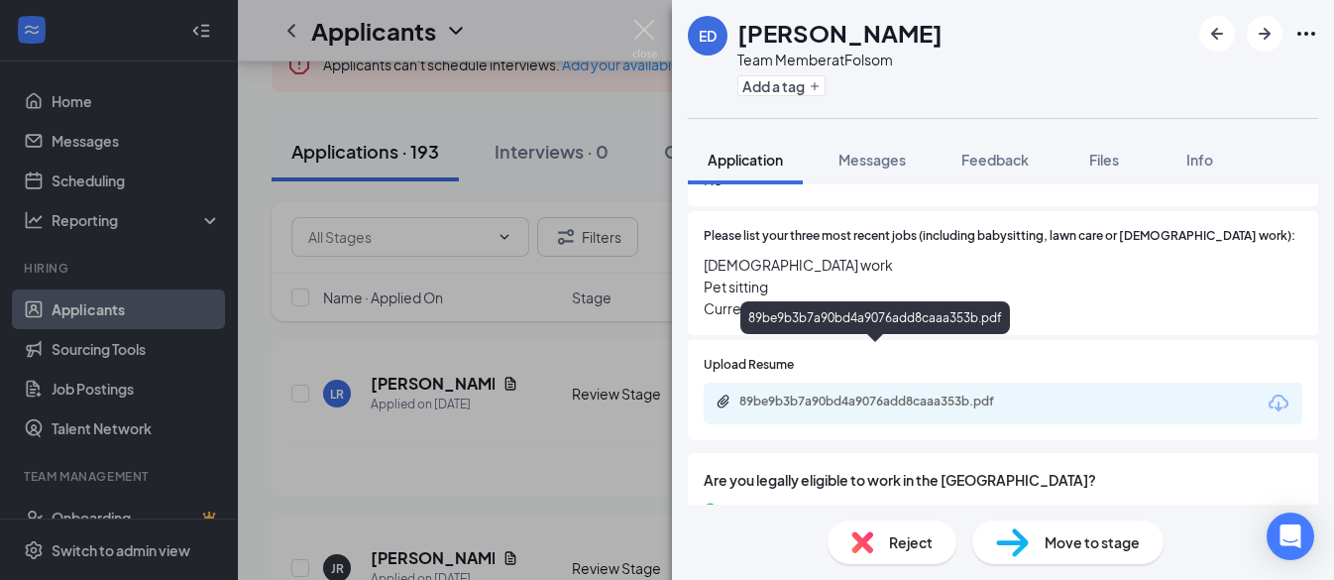
click at [847, 394] on div "89be9b3b7a90bd4a9076add8caaa353b.pdf" at bounding box center [879, 402] width 278 height 16
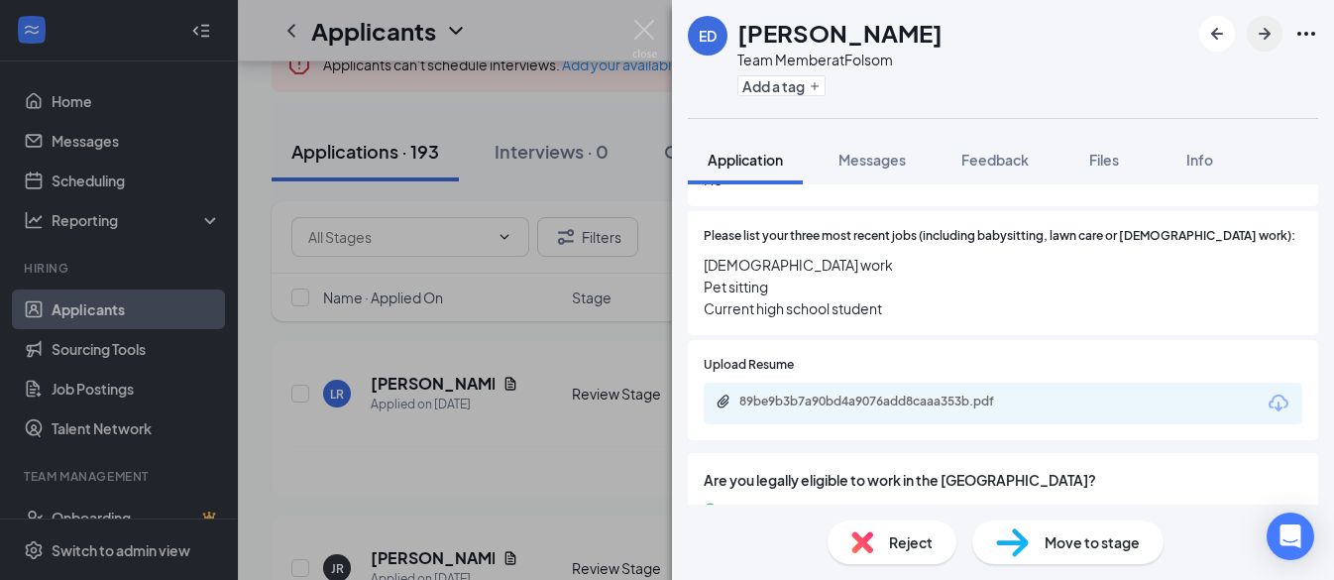
click at [1263, 33] on icon "ArrowRight" at bounding box center [1265, 34] width 12 height 12
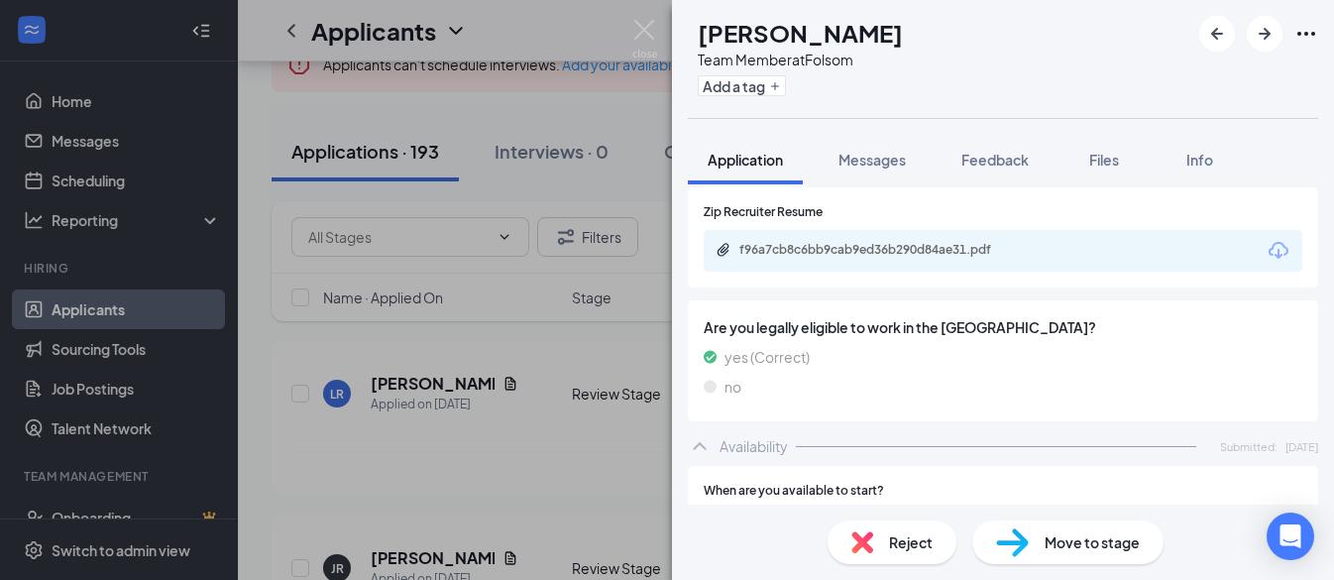
scroll to position [843, 0]
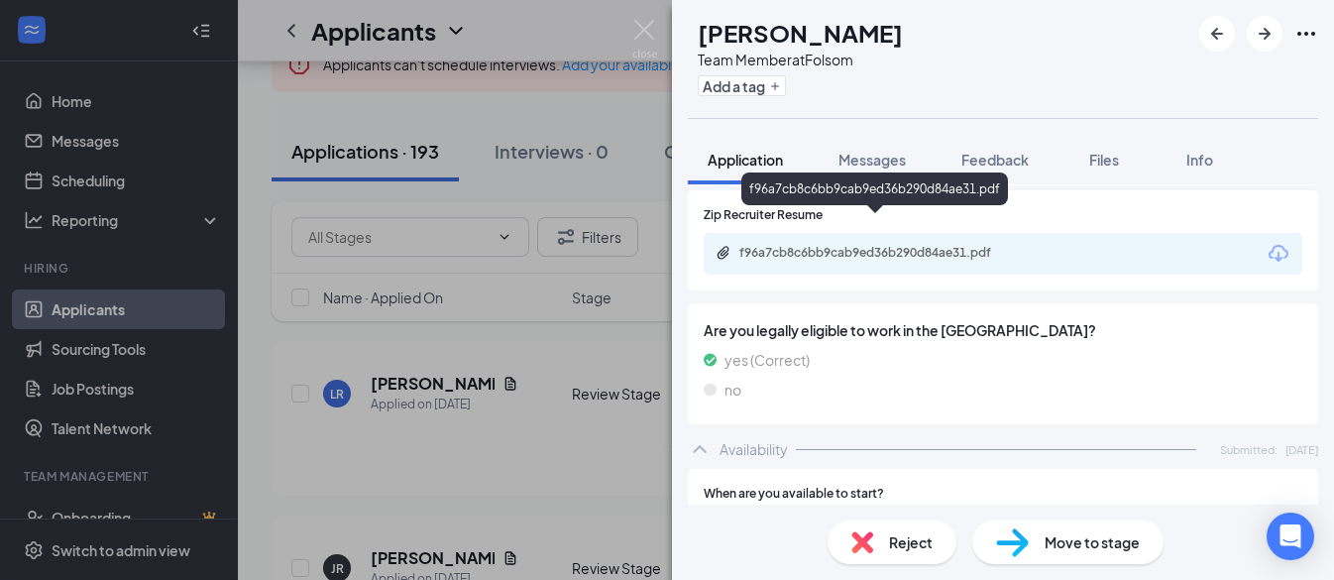
click at [800, 245] on div "f96a7cb8c6bb9cab9ed36b290d84ae31.pdf" at bounding box center [879, 253] width 278 height 16
click at [1266, 33] on icon "ArrowRight" at bounding box center [1265, 34] width 12 height 12
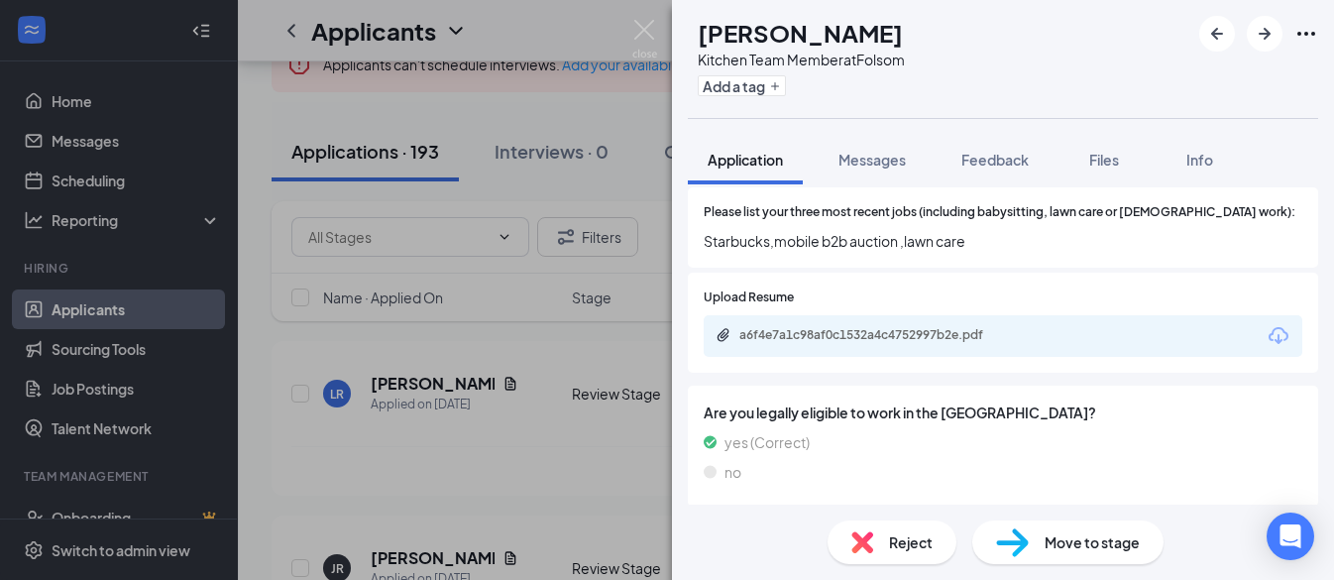
scroll to position [812, 0]
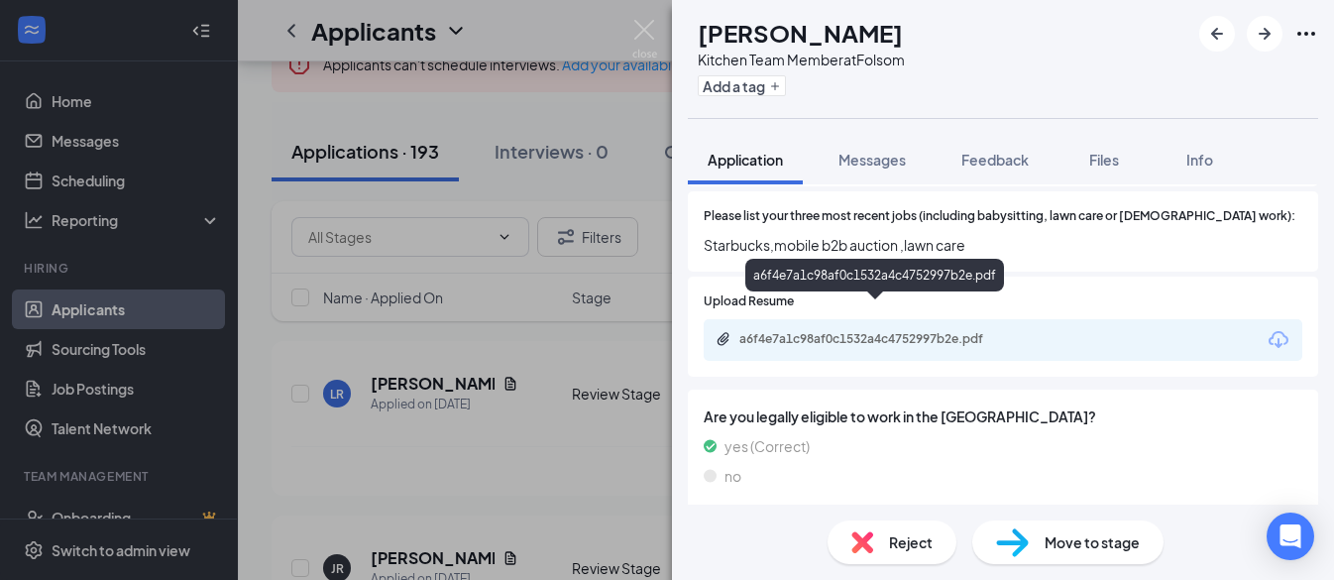
click at [877, 331] on div "a6f4e7a1c98af0c1532a4c4752997b2e.pdf" at bounding box center [879, 339] width 278 height 16
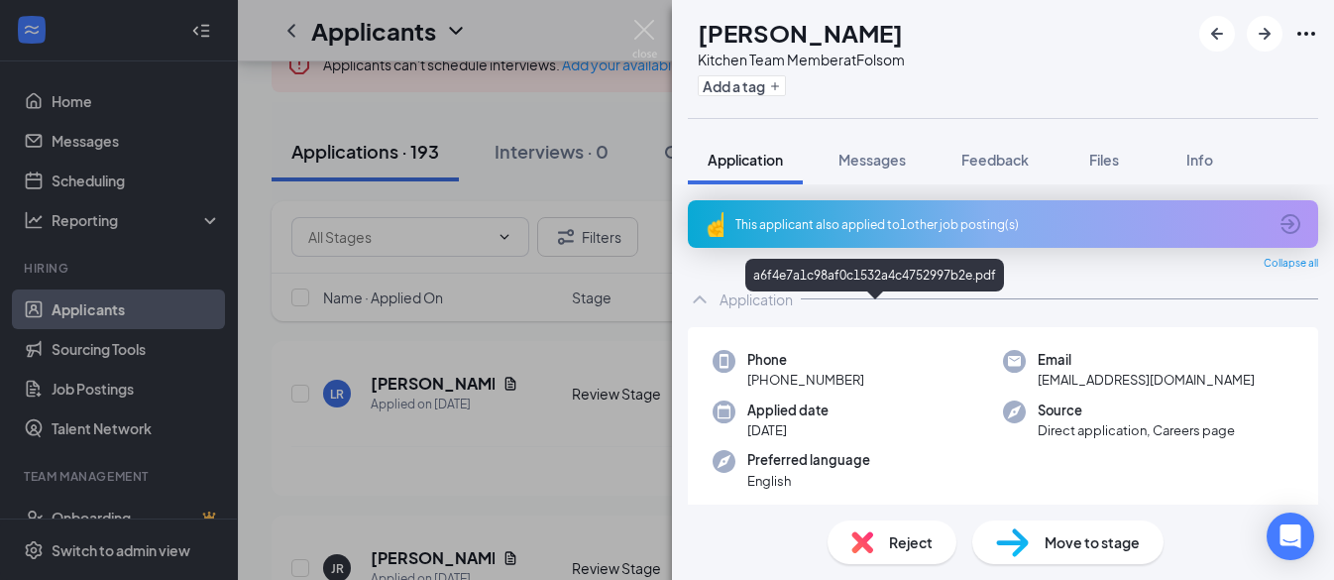
click at [1086, 376] on span "[EMAIL_ADDRESS][DOMAIN_NAME]" at bounding box center [1146, 380] width 217 height 20
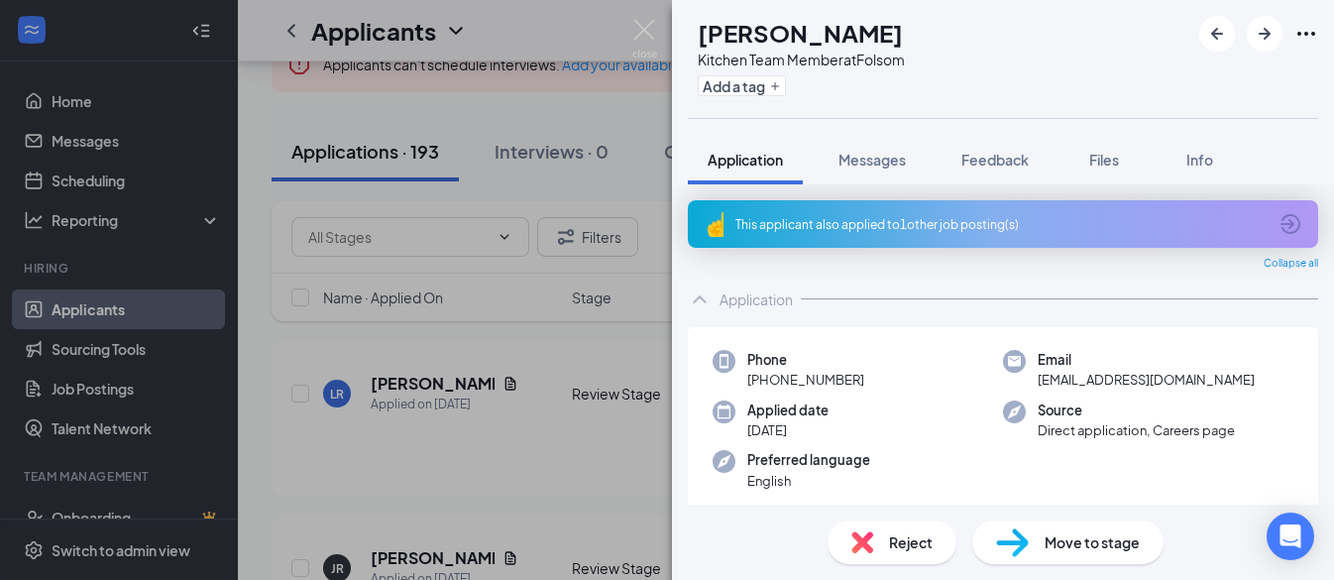
click at [1086, 376] on span "[EMAIL_ADDRESS][DOMAIN_NAME]" at bounding box center [1146, 380] width 217 height 20
click at [1270, 37] on icon "ArrowRight" at bounding box center [1265, 34] width 24 height 24
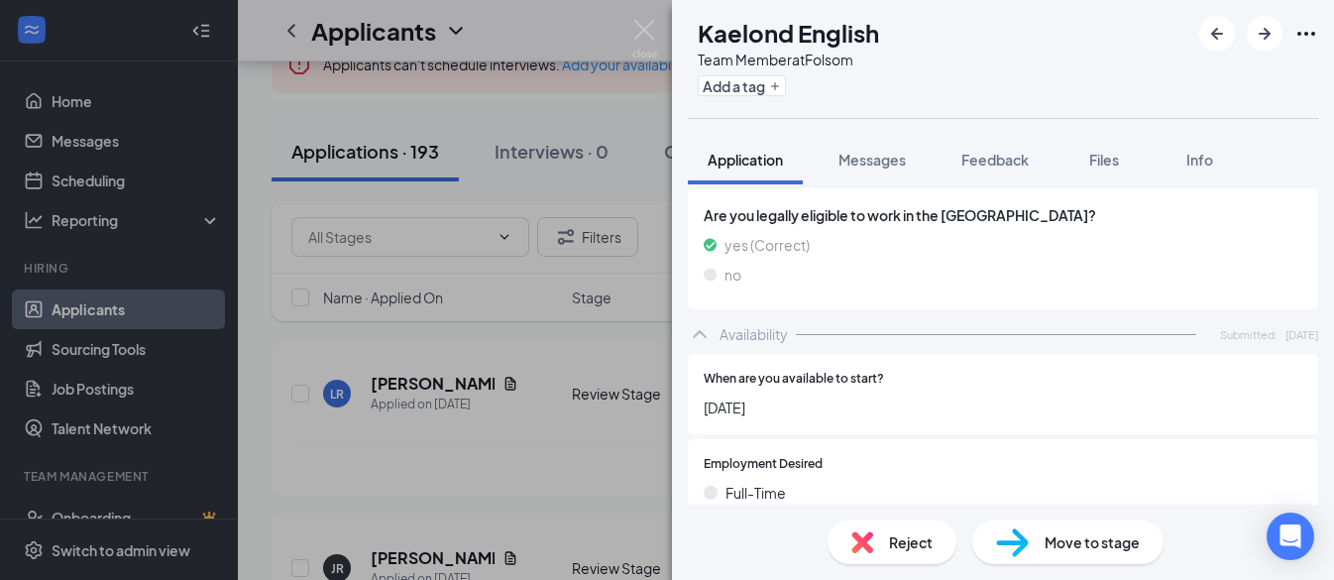
scroll to position [771, 0]
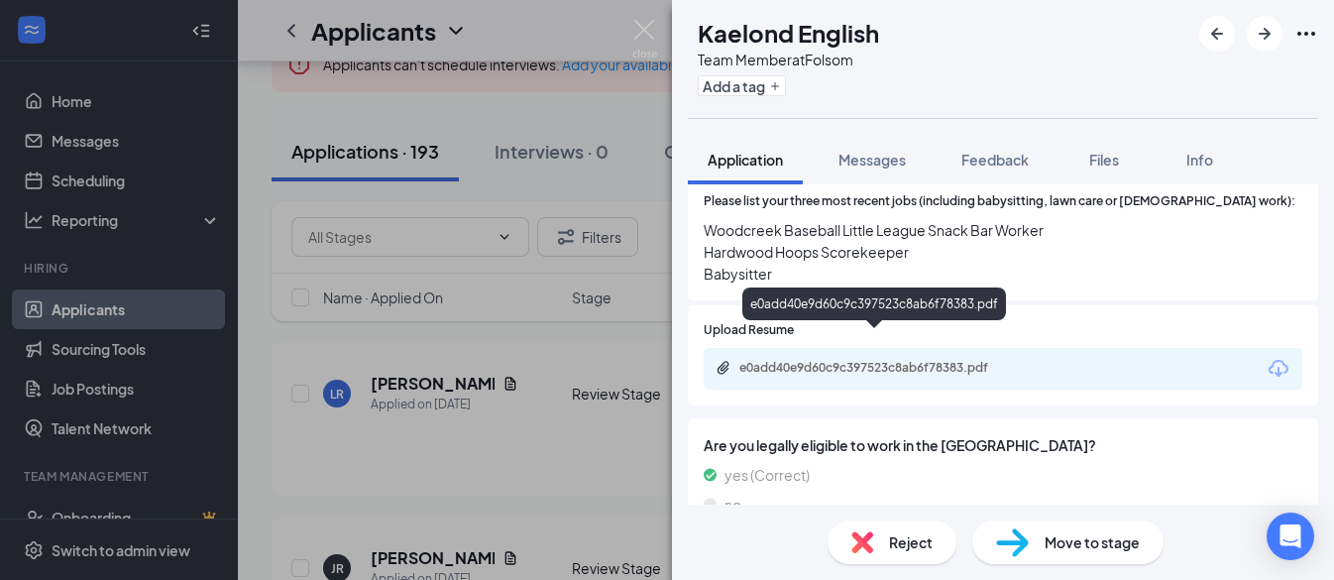
click at [867, 360] on div "e0add40e9d60c9c397523c8ab6f78383.pdf" at bounding box center [879, 368] width 278 height 16
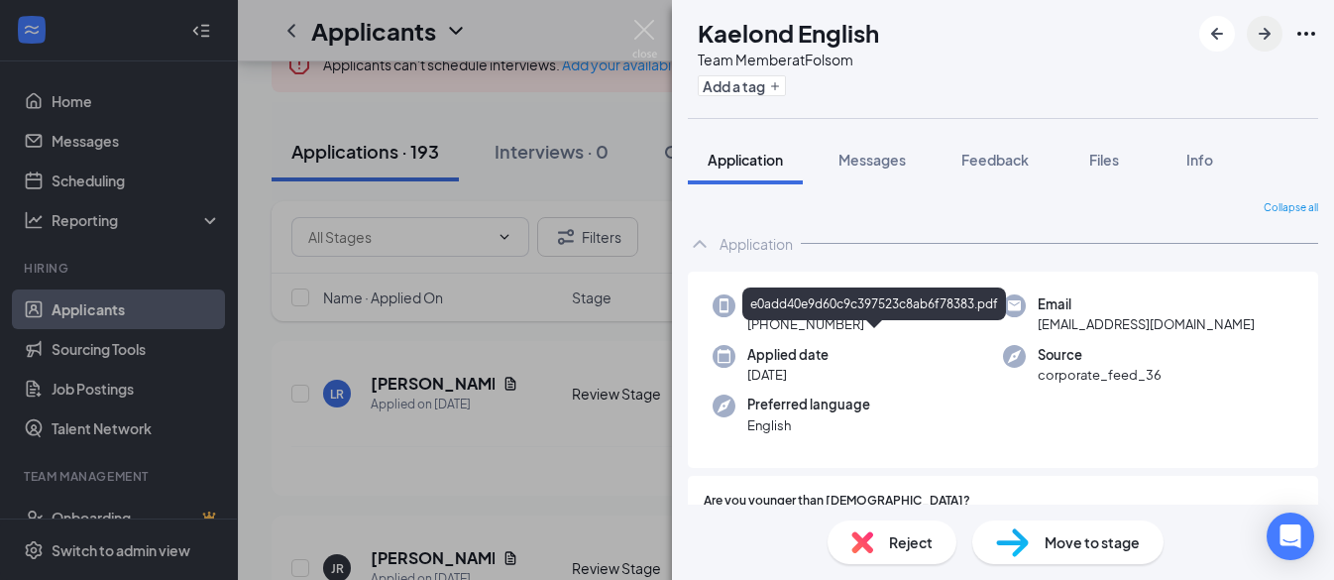
click at [1268, 29] on icon "ArrowRight" at bounding box center [1265, 34] width 24 height 24
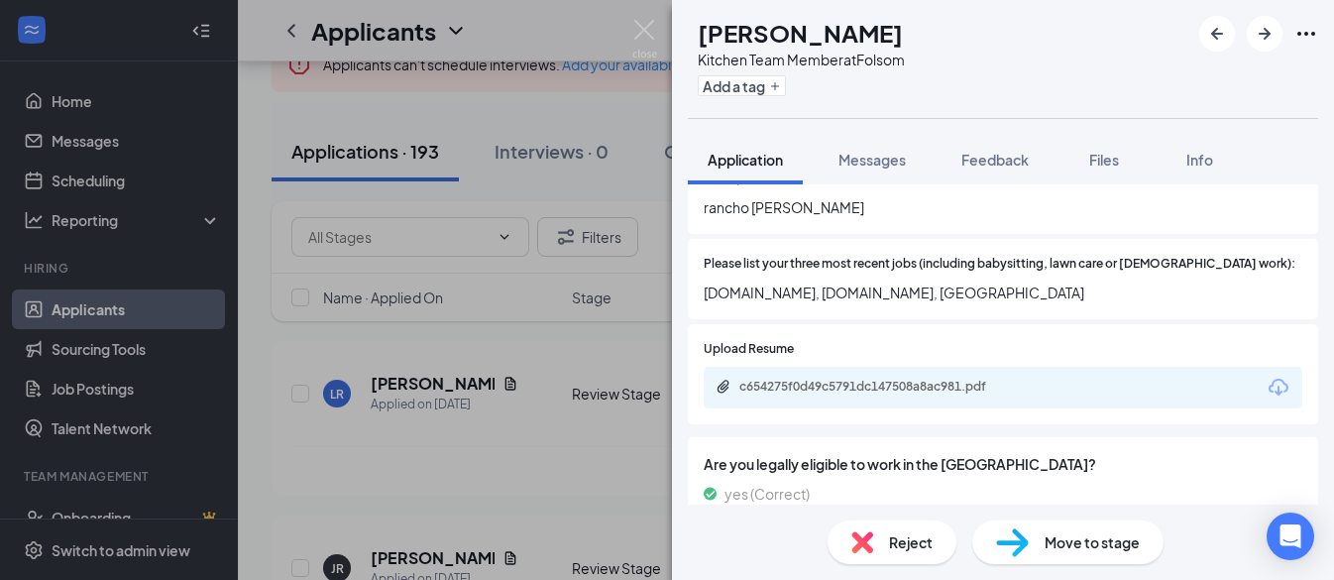
scroll to position [763, 0]
click at [809, 380] on div "c654275f0d49c5791dc147508a8ac981.pdf" at bounding box center [879, 388] width 278 height 16
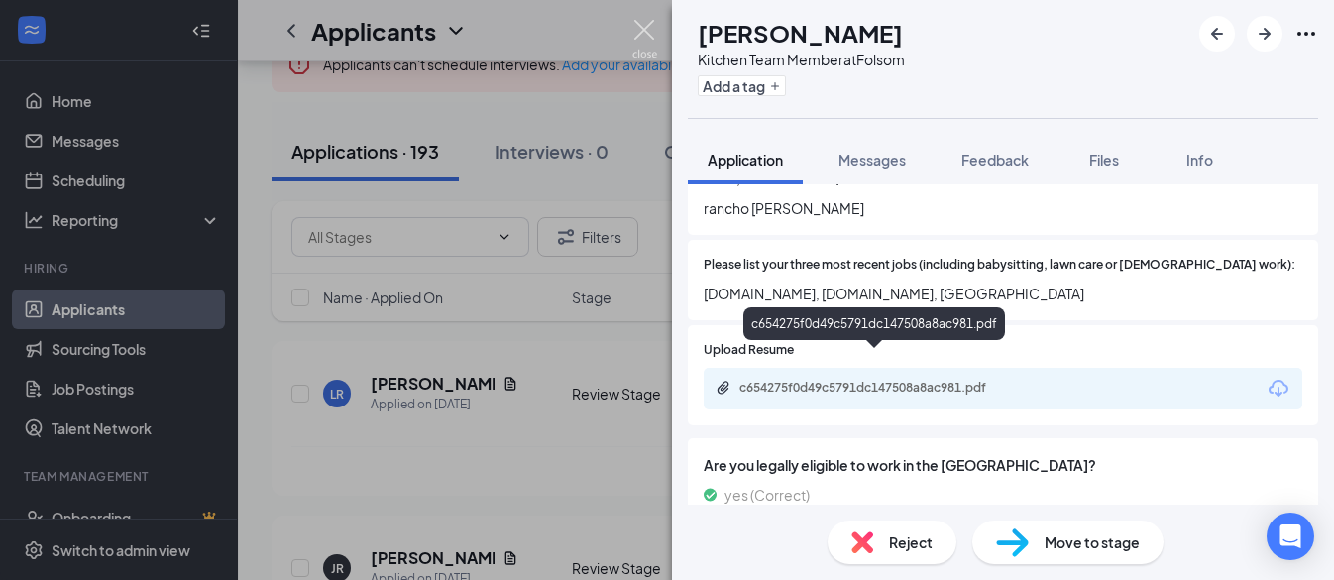
scroll to position [0, 0]
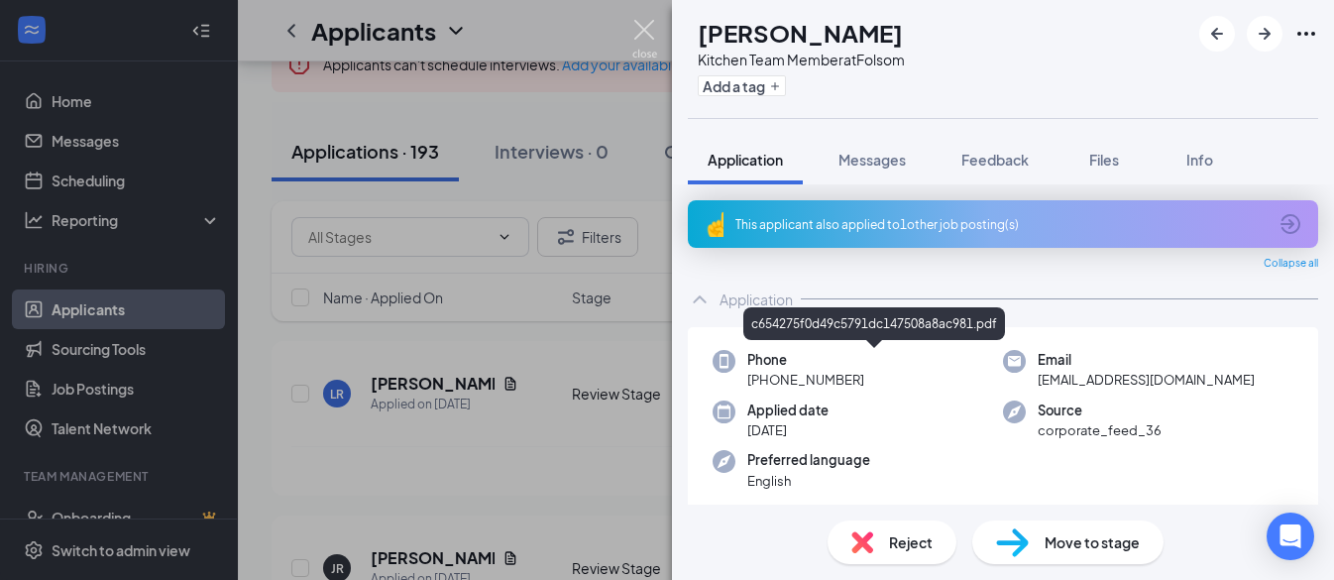
click at [646, 27] on img at bounding box center [644, 39] width 25 height 39
